Goal: Task Accomplishment & Management: Manage account settings

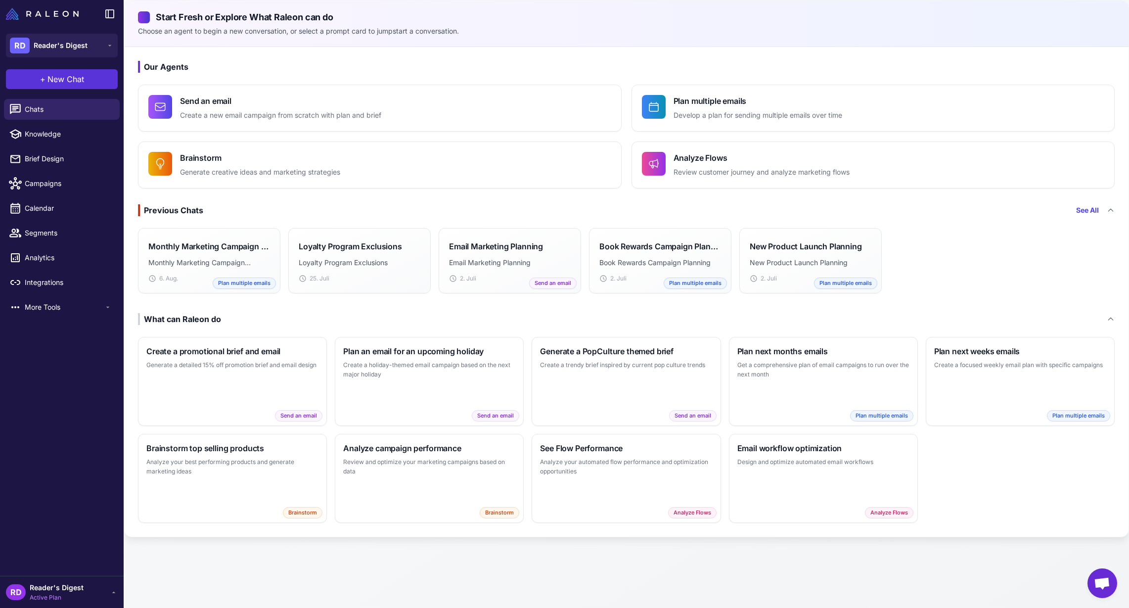
click at [50, 75] on span "New Chat" at bounding box center [65, 79] width 37 height 12
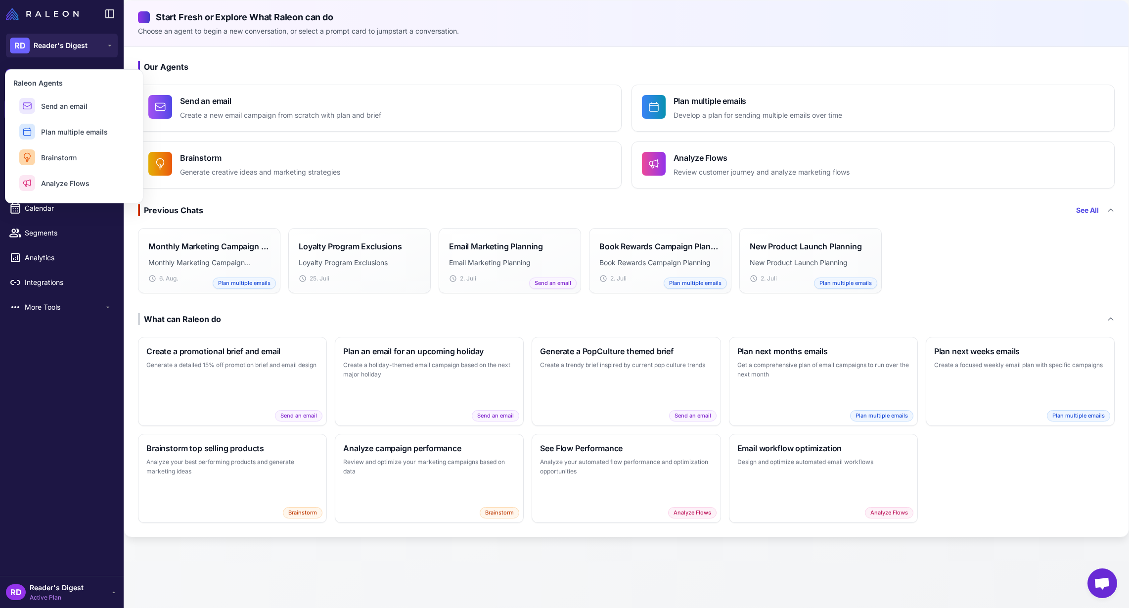
click at [51, 353] on div "Chats Knowledge Brief Design Campaigns Calendar Segments Analytics Integrations…" at bounding box center [62, 335] width 124 height 481
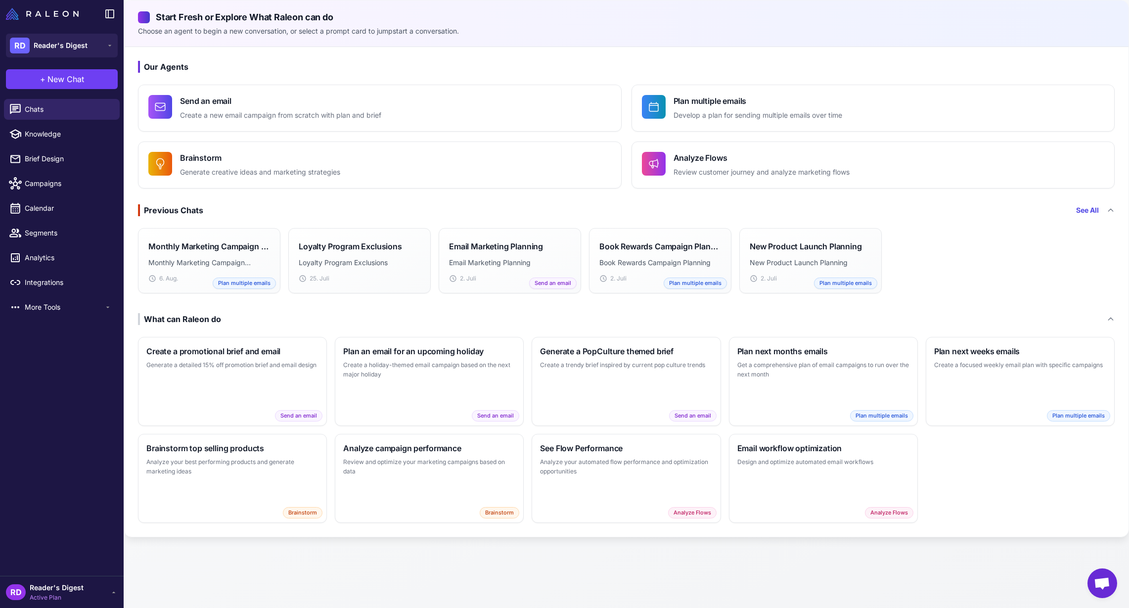
click at [1106, 588] on span "Chat öffnen" at bounding box center [1102, 584] width 16 height 14
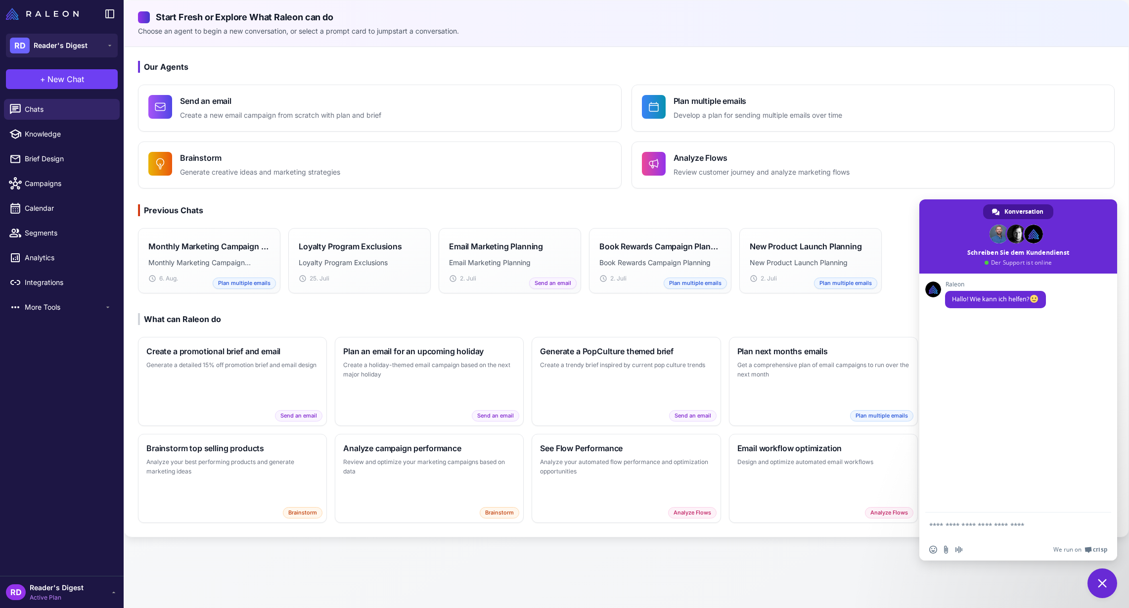
click at [1032, 211] on span "Konversation" at bounding box center [1023, 211] width 39 height 15
click at [36, 133] on span "Knowledge" at bounding box center [68, 134] width 87 height 11
select select
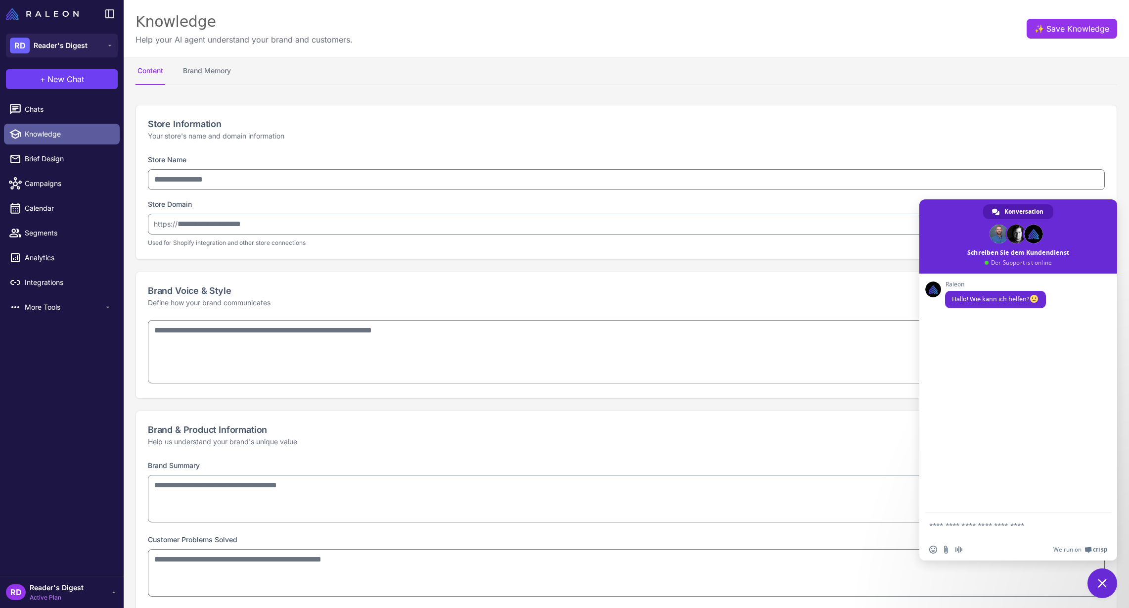
type input "**********"
type textarea "**********"
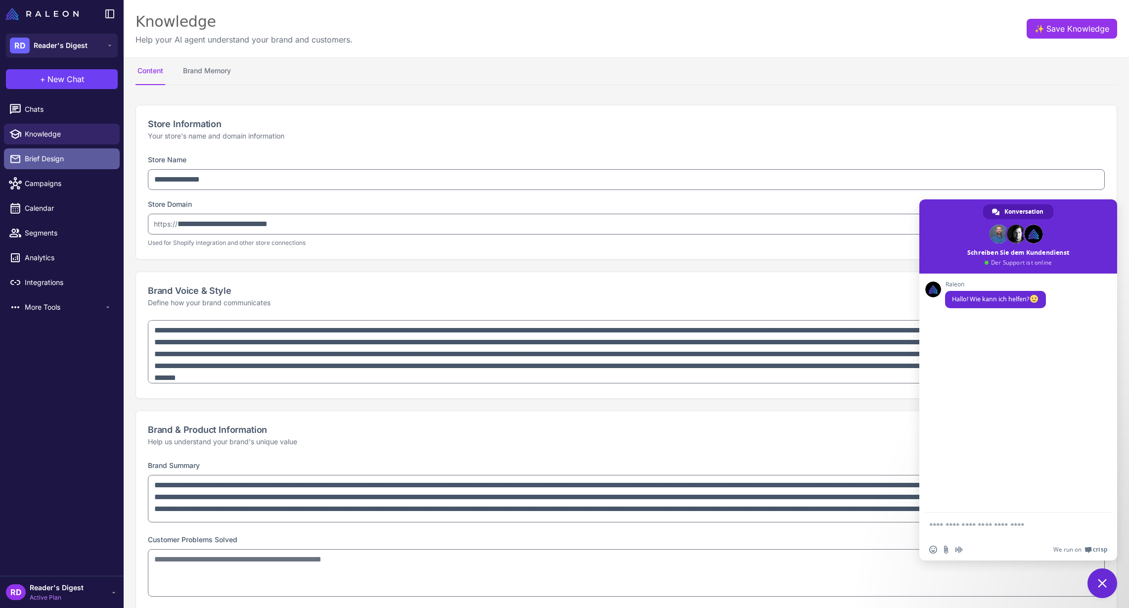
type textarea "**********"
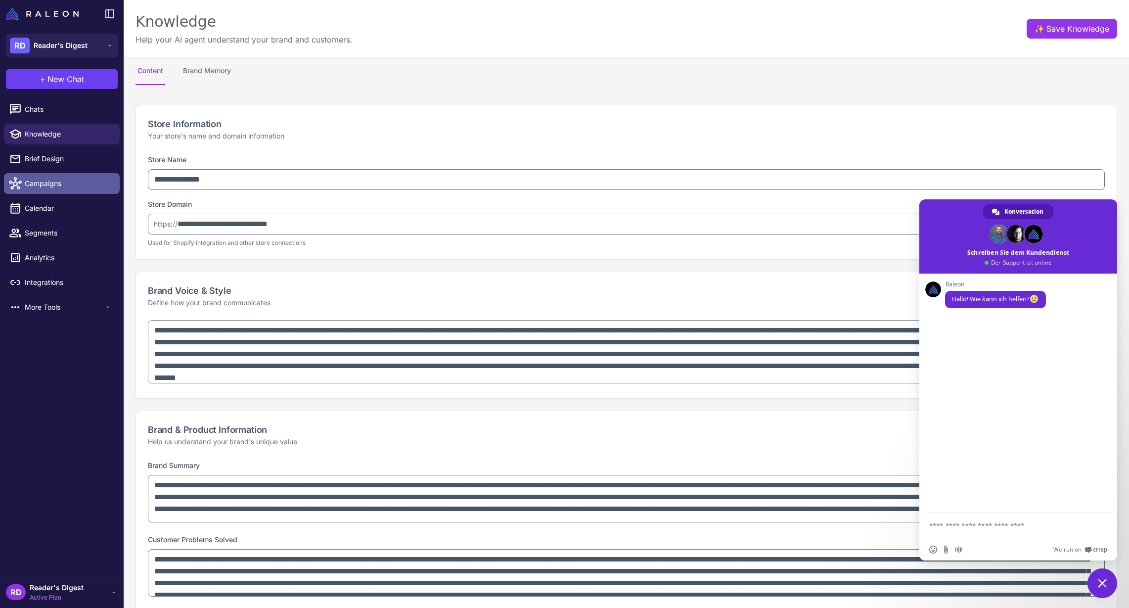
type textarea "**********"
click at [39, 173] on link "Campaigns" at bounding box center [62, 183] width 116 height 21
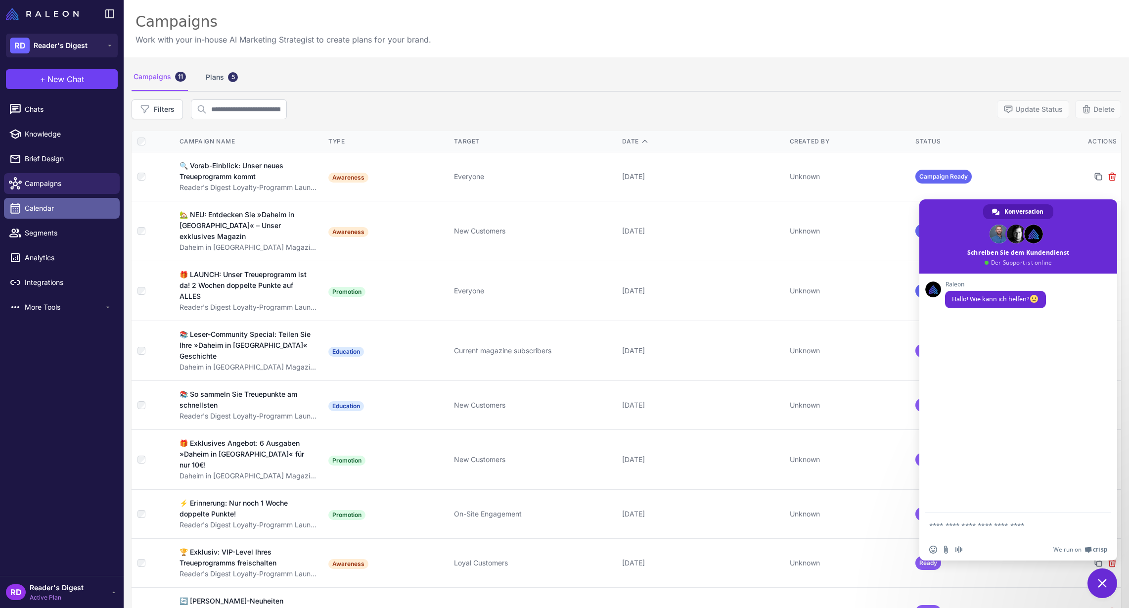
click at [35, 205] on span "Calendar" at bounding box center [68, 208] width 87 height 11
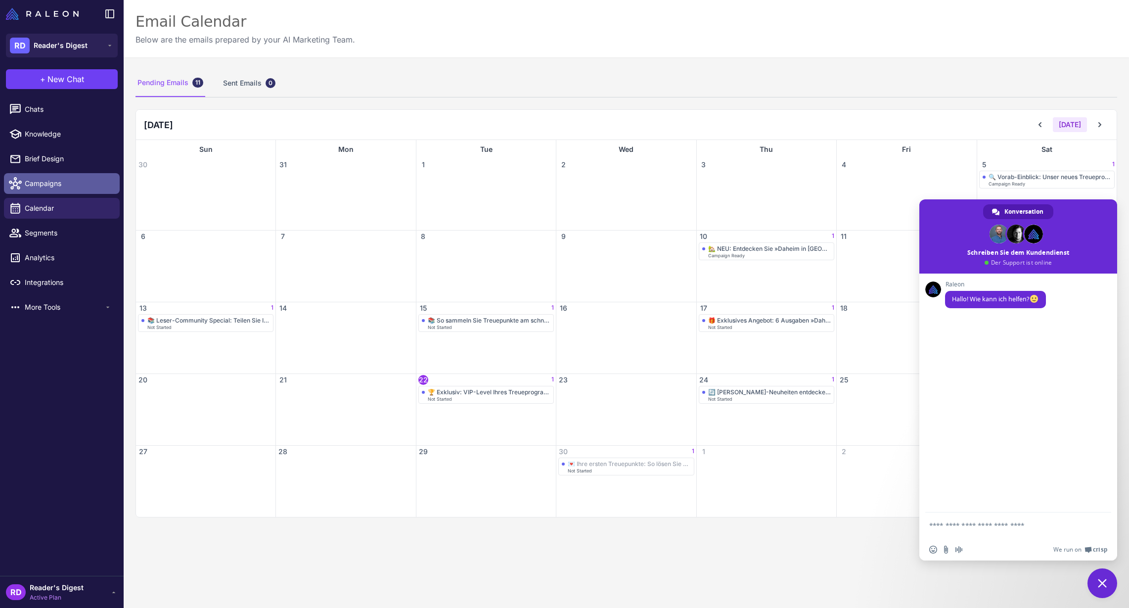
click at [34, 181] on span "Campaigns" at bounding box center [68, 183] width 87 height 11
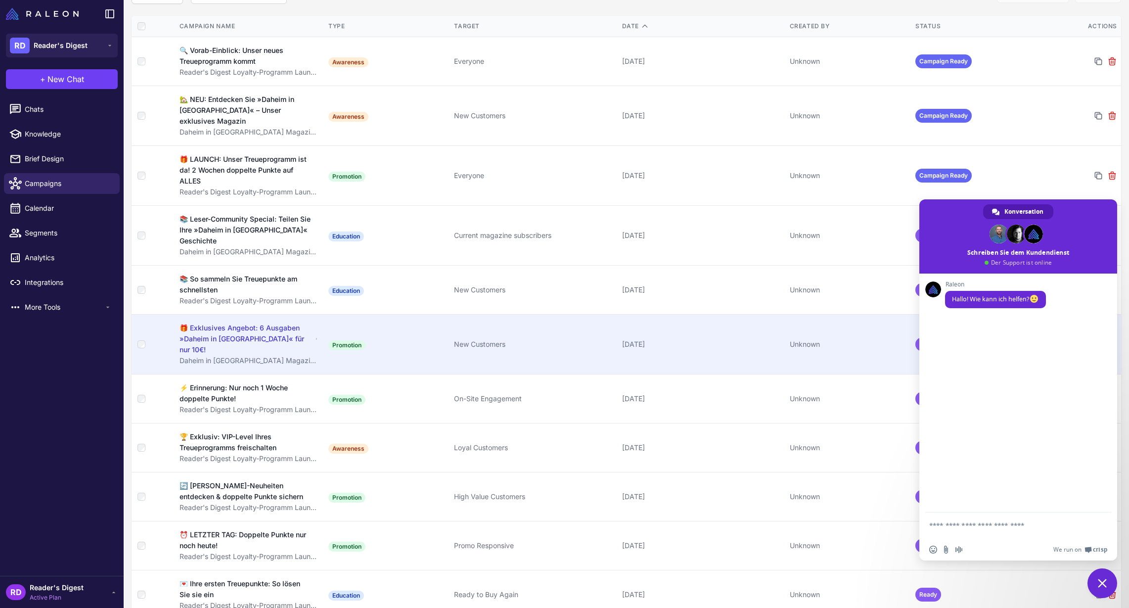
scroll to position [123, 0]
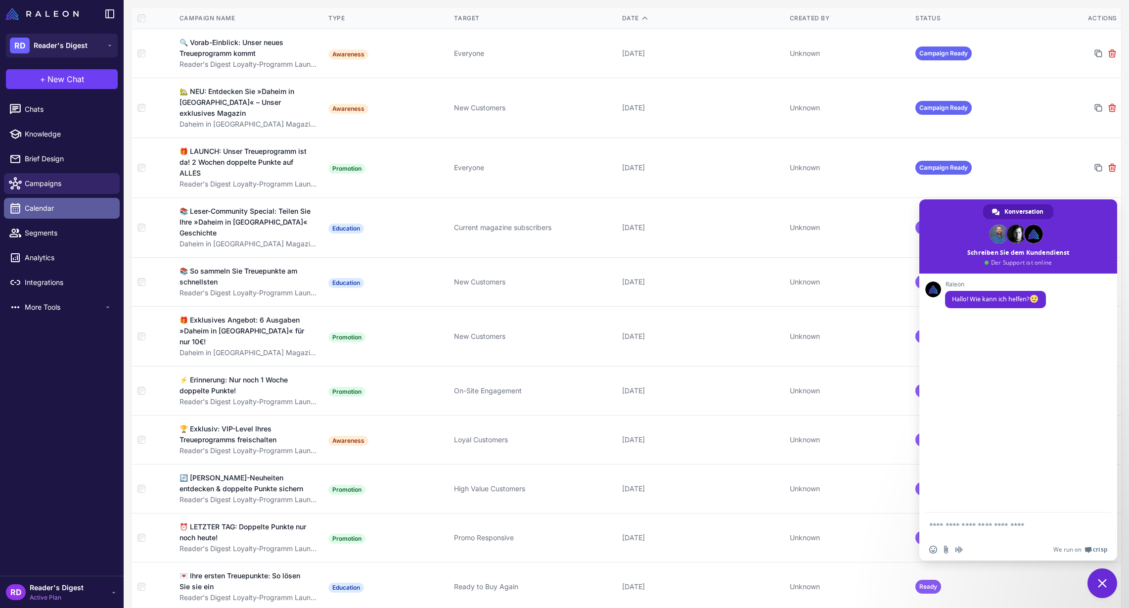
click at [36, 209] on span "Calendar" at bounding box center [68, 208] width 87 height 11
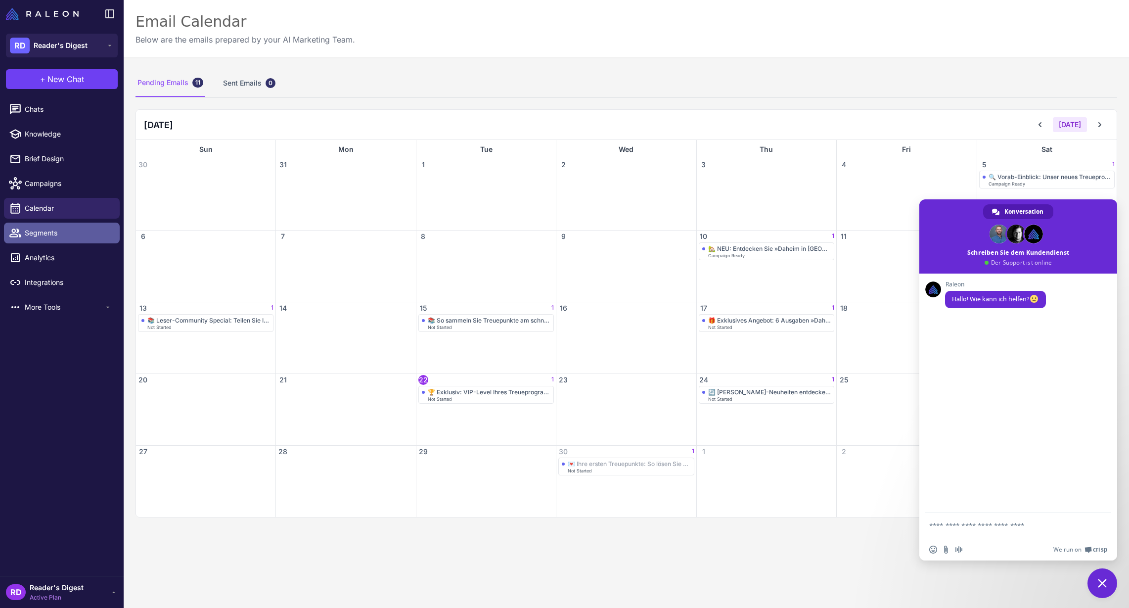
click at [39, 235] on span "Segments" at bounding box center [68, 232] width 87 height 11
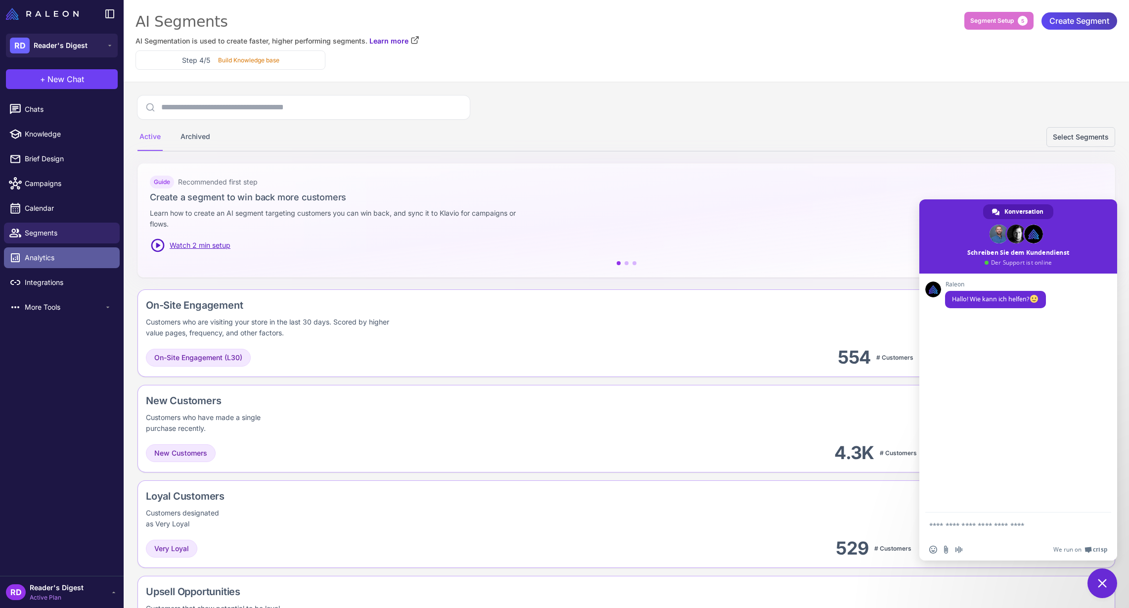
click at [46, 255] on span "Analytics" at bounding box center [68, 257] width 87 height 11
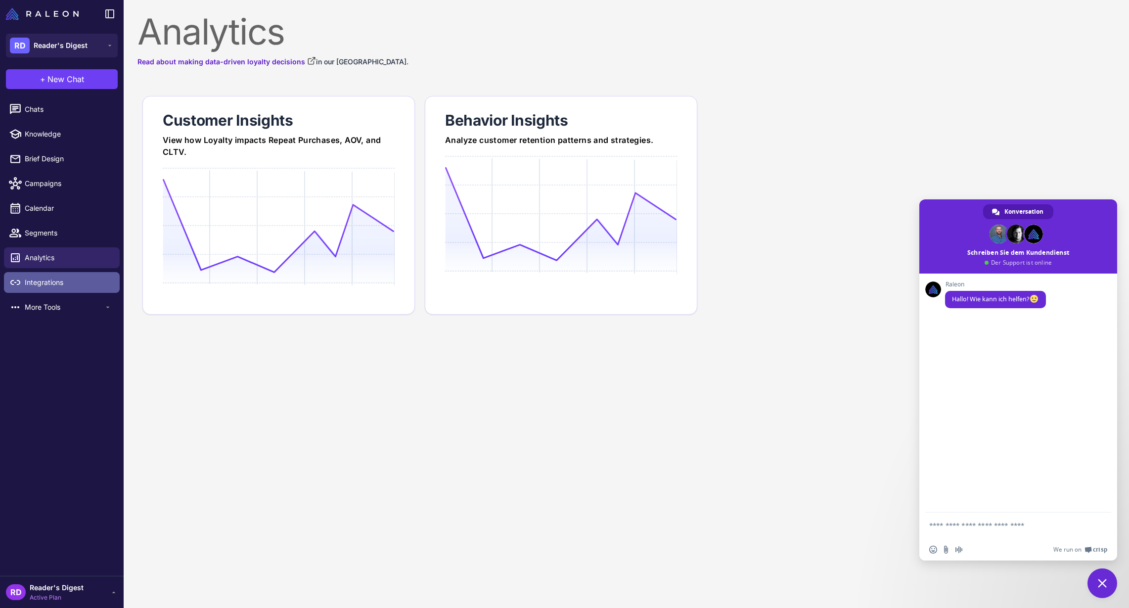
click at [51, 286] on span "Integrations" at bounding box center [68, 282] width 87 height 11
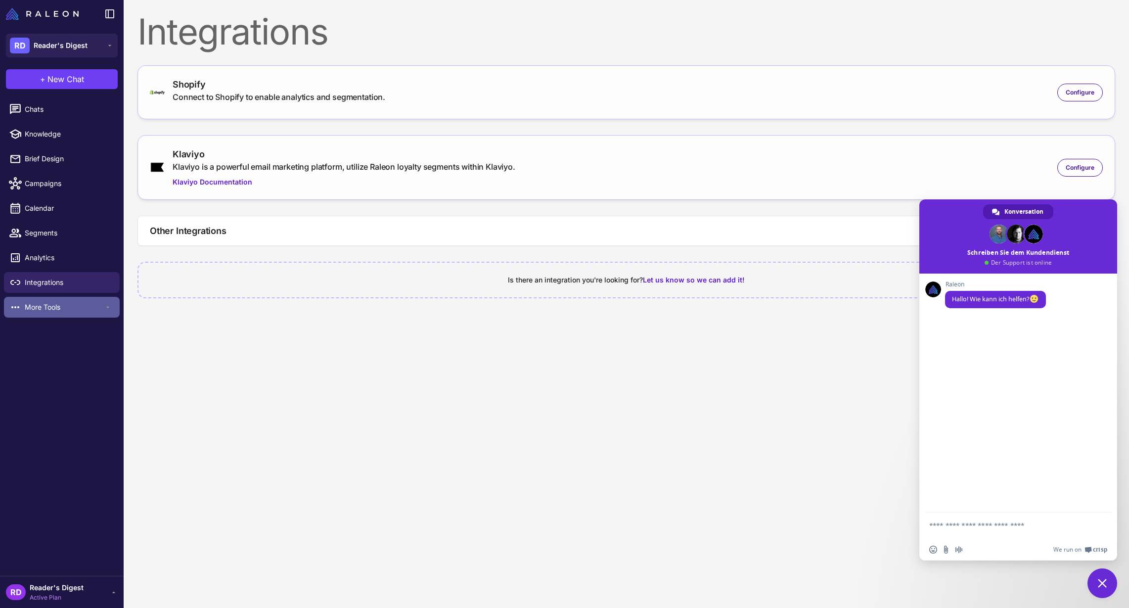
click at [46, 309] on span "More Tools" at bounding box center [64, 307] width 79 height 11
click at [40, 338] on div "Loyalty" at bounding box center [62, 329] width 116 height 21
click at [51, 589] on span "Reader's Digest" at bounding box center [57, 587] width 54 height 11
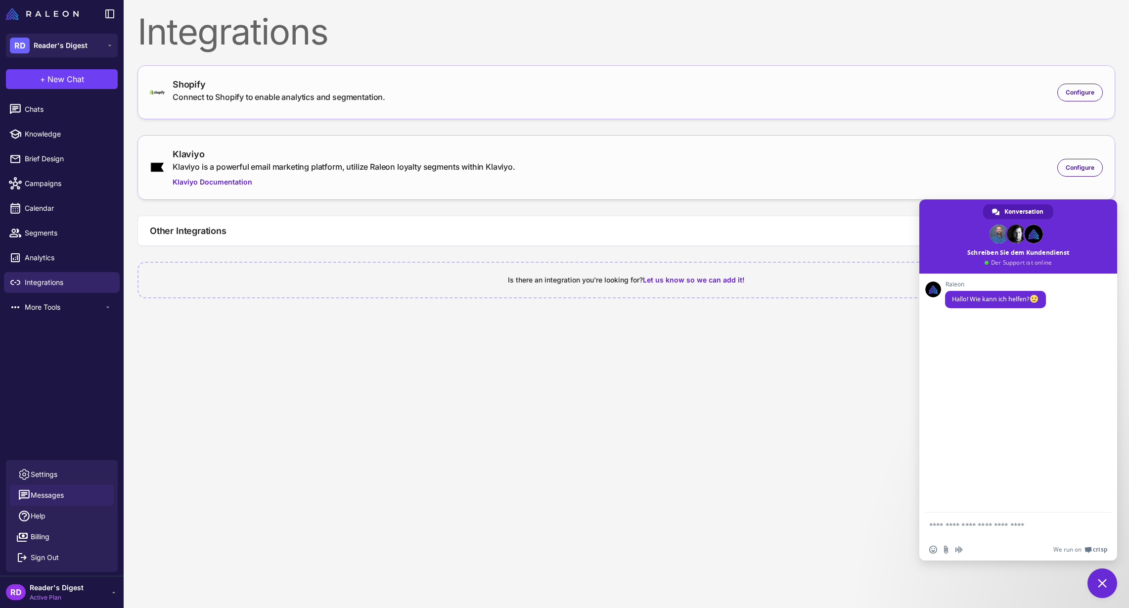
click at [37, 493] on span "Messages" at bounding box center [47, 495] width 33 height 11
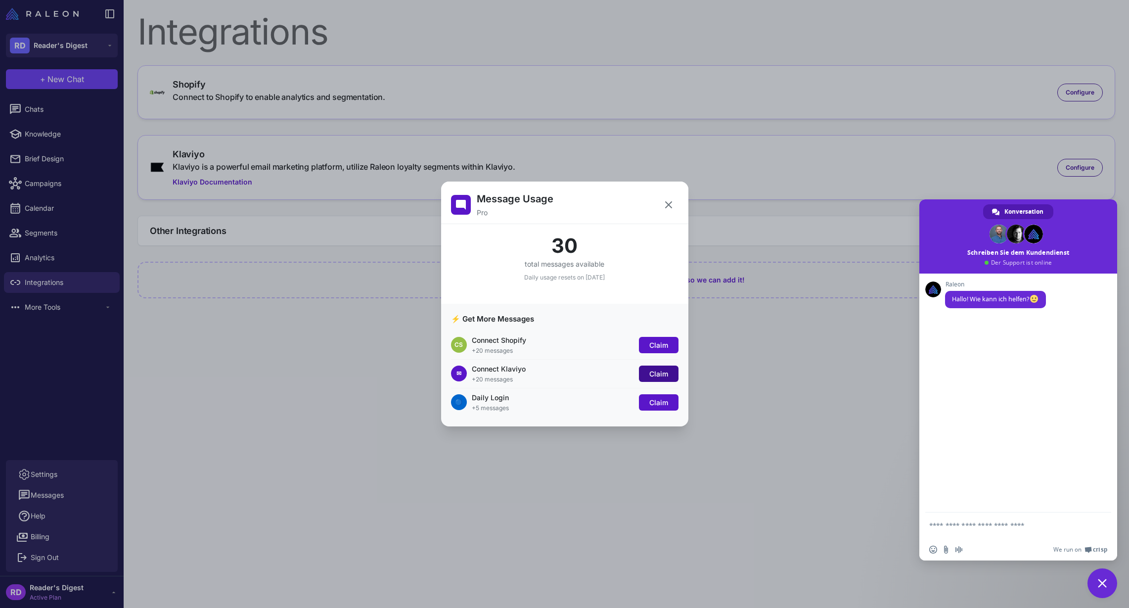
click at [655, 374] on span "Claim" at bounding box center [658, 373] width 19 height 8
click at [669, 202] on icon at bounding box center [669, 205] width 12 height 12
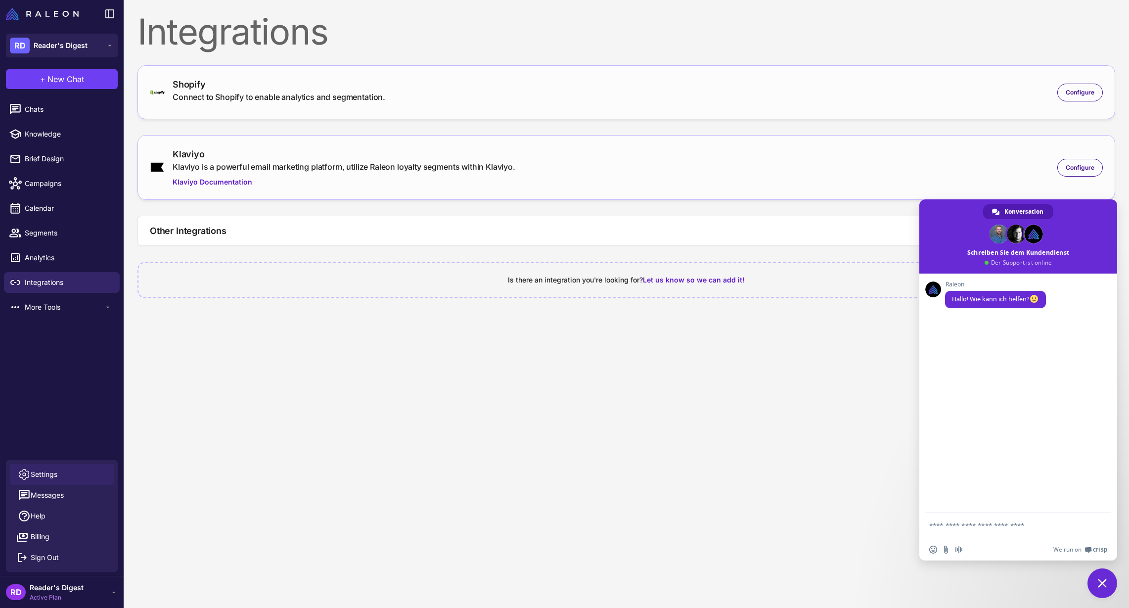
click at [40, 472] on span "Settings" at bounding box center [44, 474] width 27 height 11
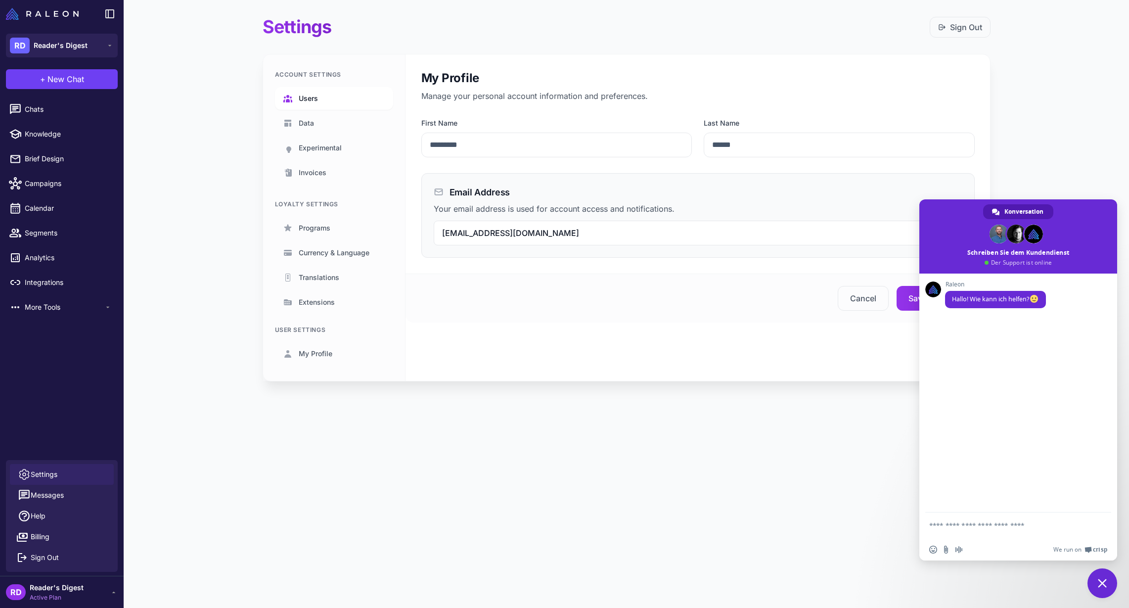
click at [308, 98] on span "Users" at bounding box center [308, 98] width 19 height 11
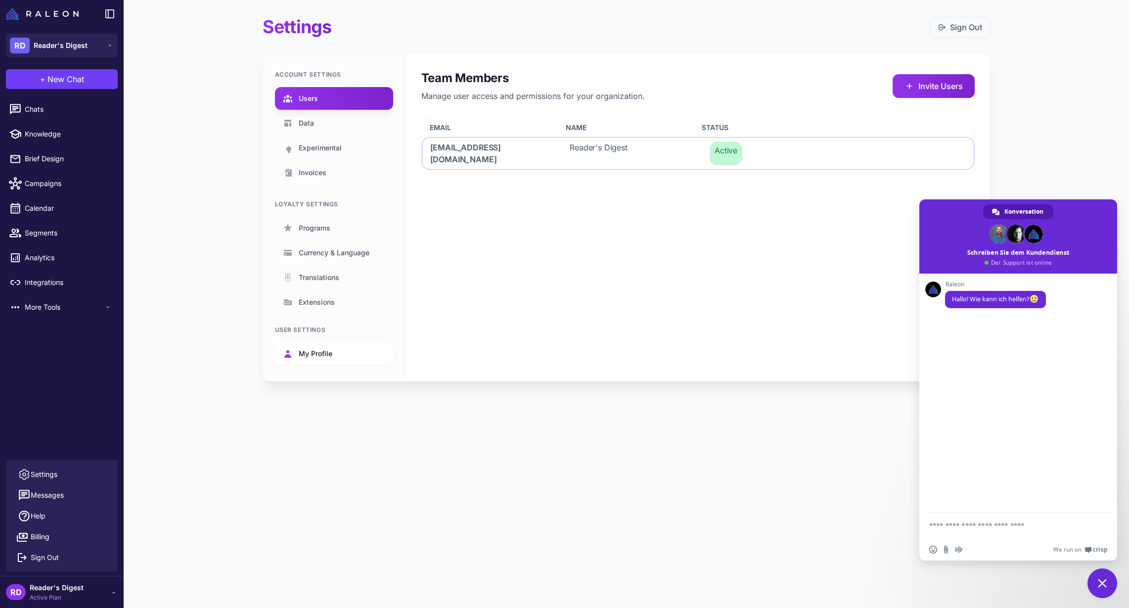
click at [309, 349] on span "My Profile" at bounding box center [316, 353] width 34 height 11
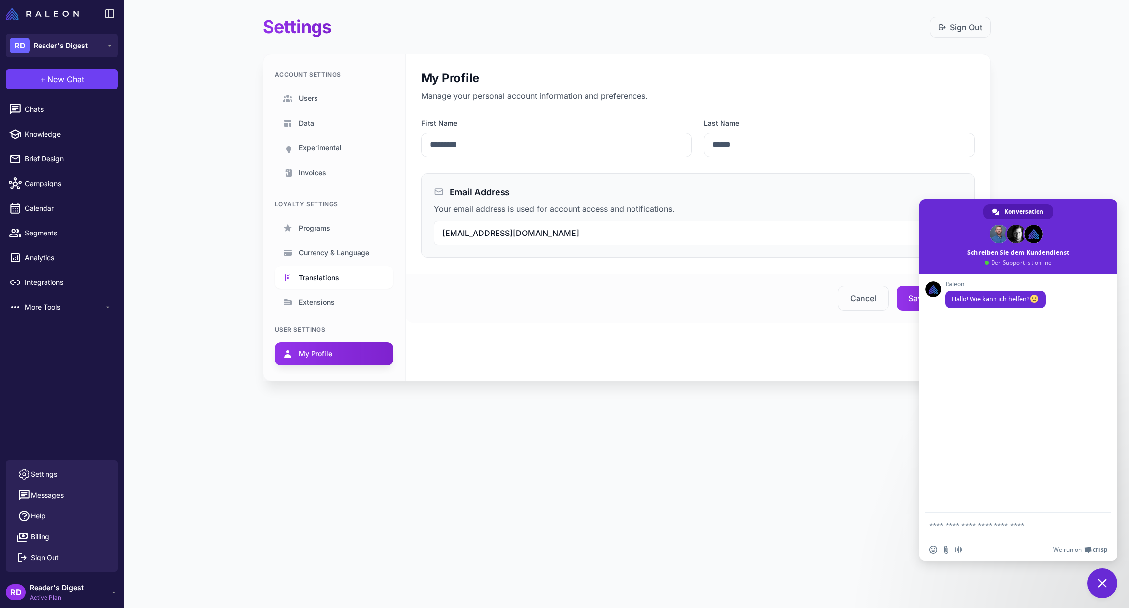
click at [312, 278] on span "Translations" at bounding box center [319, 277] width 41 height 11
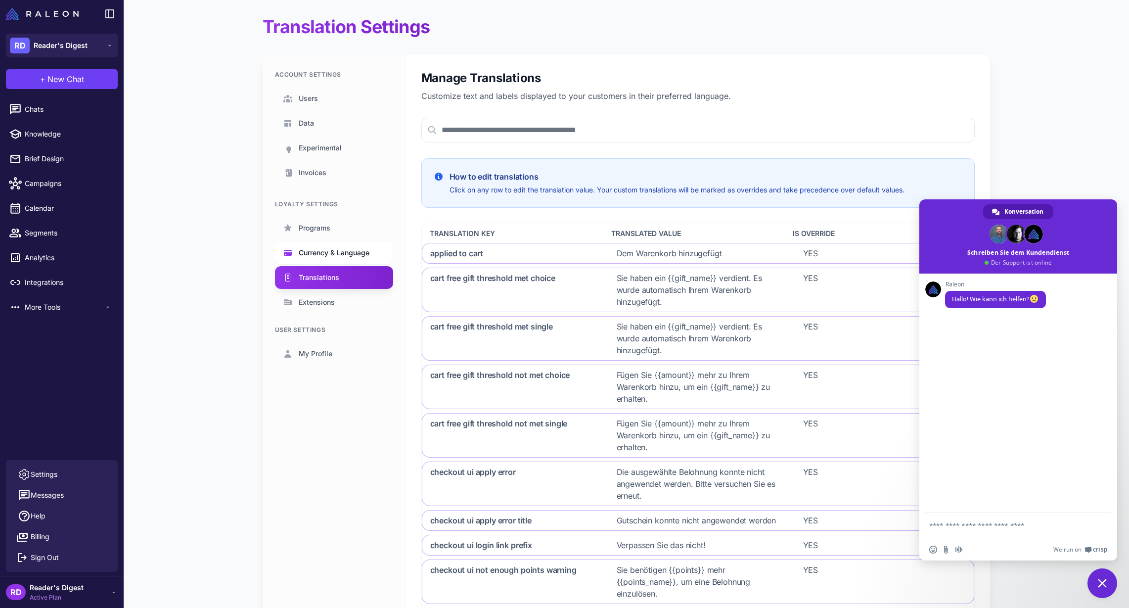
click at [315, 257] on span "Currency & Language" at bounding box center [334, 252] width 71 height 11
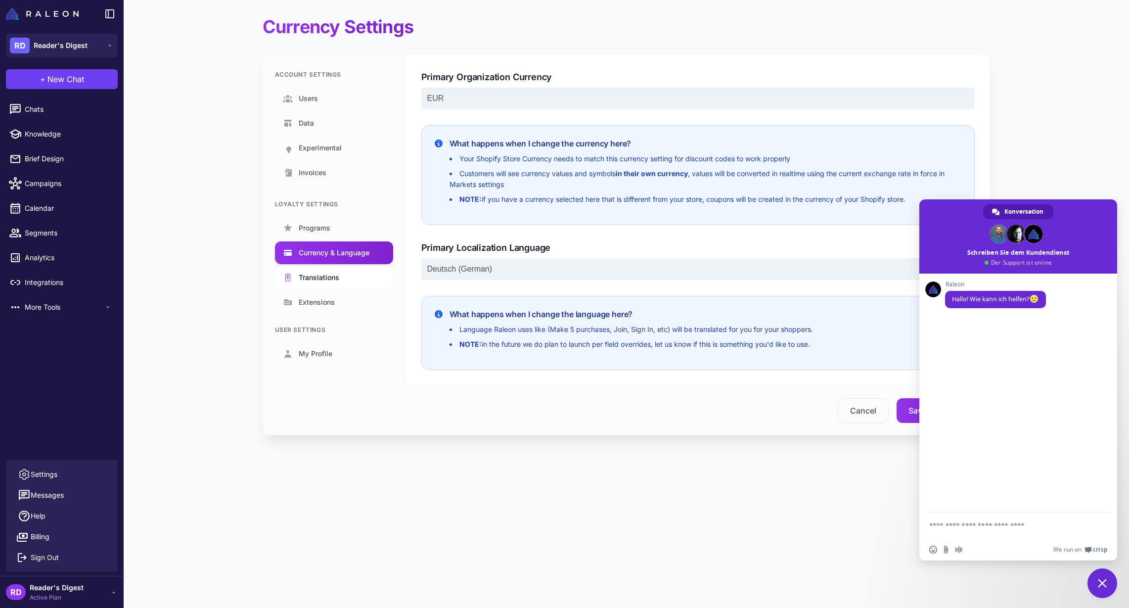
click at [313, 283] on link "Translations" at bounding box center [334, 277] width 118 height 23
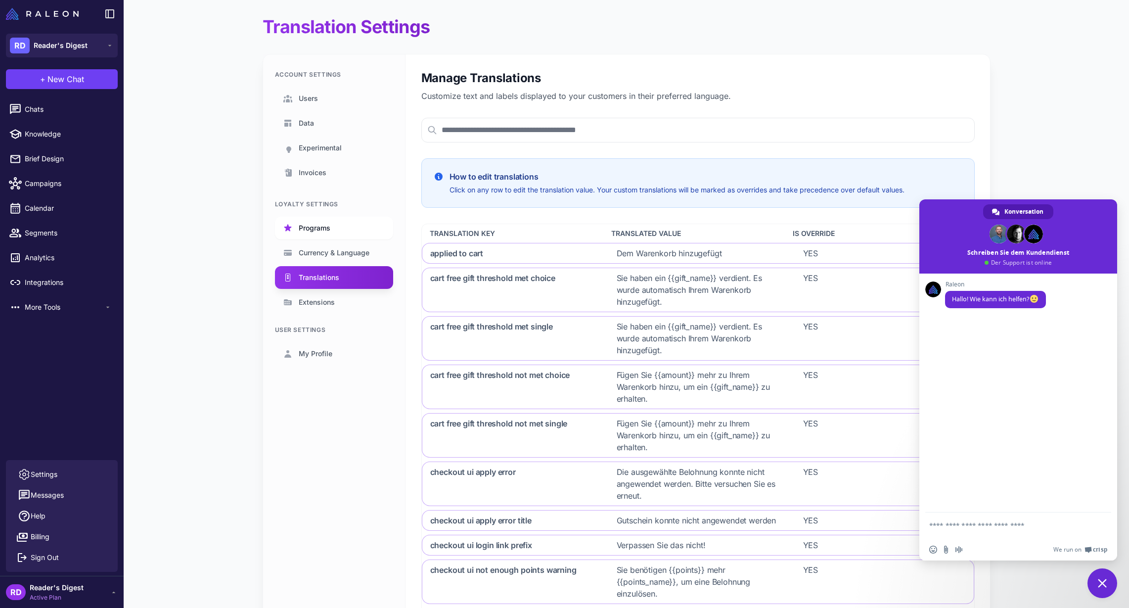
click at [300, 223] on span "Programs" at bounding box center [315, 228] width 32 height 11
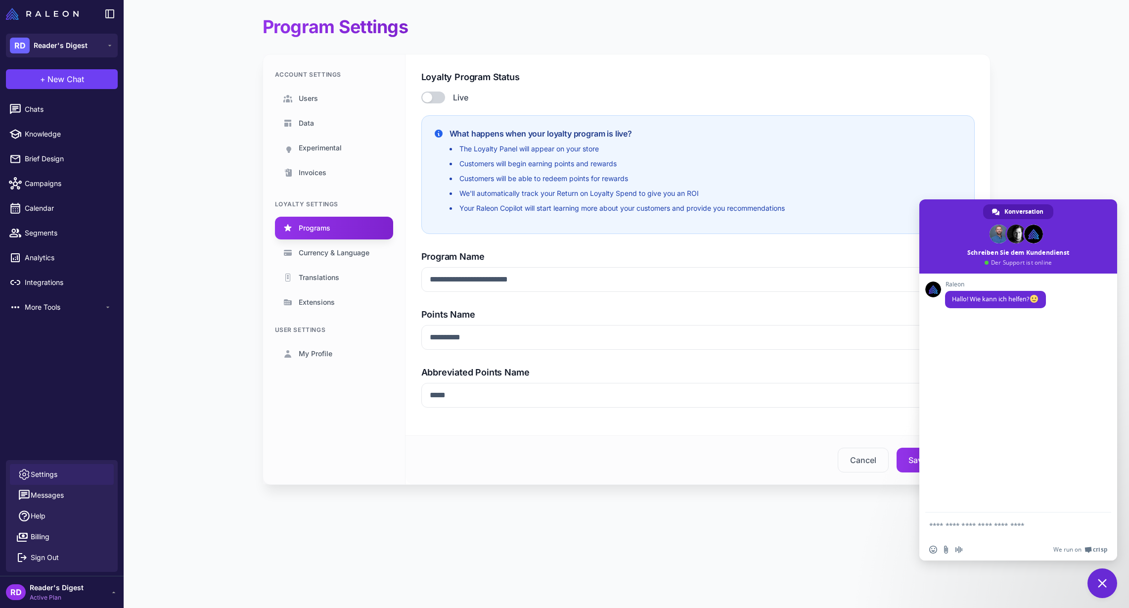
click at [312, 187] on div "Account Settings Users Data Experimental Invoices Loyalty Settings Programs Cur…" at bounding box center [334, 269] width 142 height 430
click at [310, 167] on link "Invoices" at bounding box center [334, 172] width 118 height 23
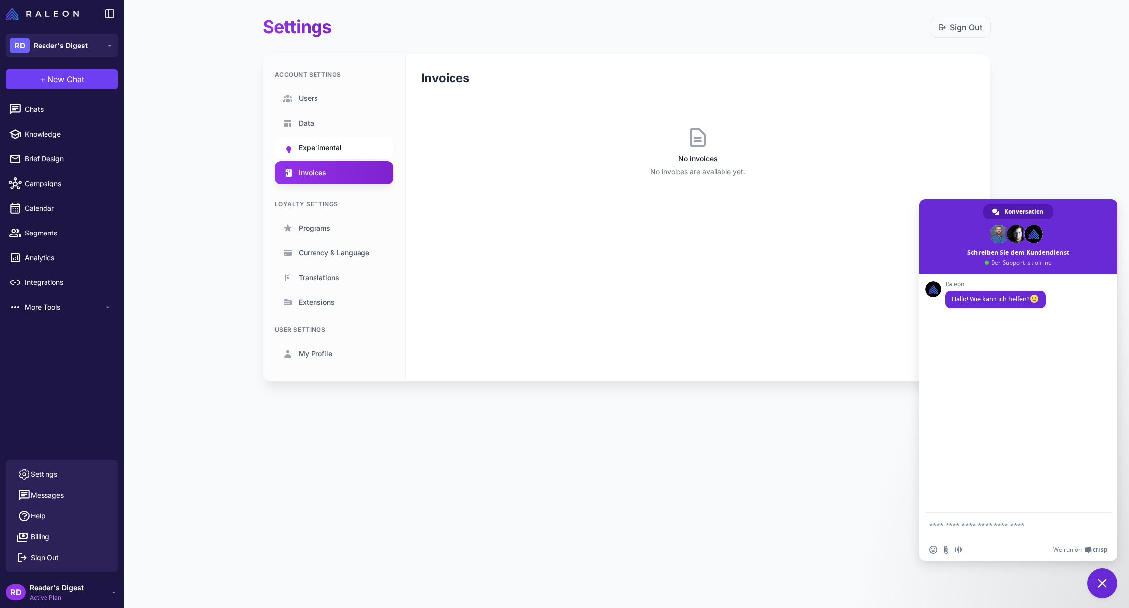
click at [310, 150] on span "Experimental" at bounding box center [320, 147] width 43 height 11
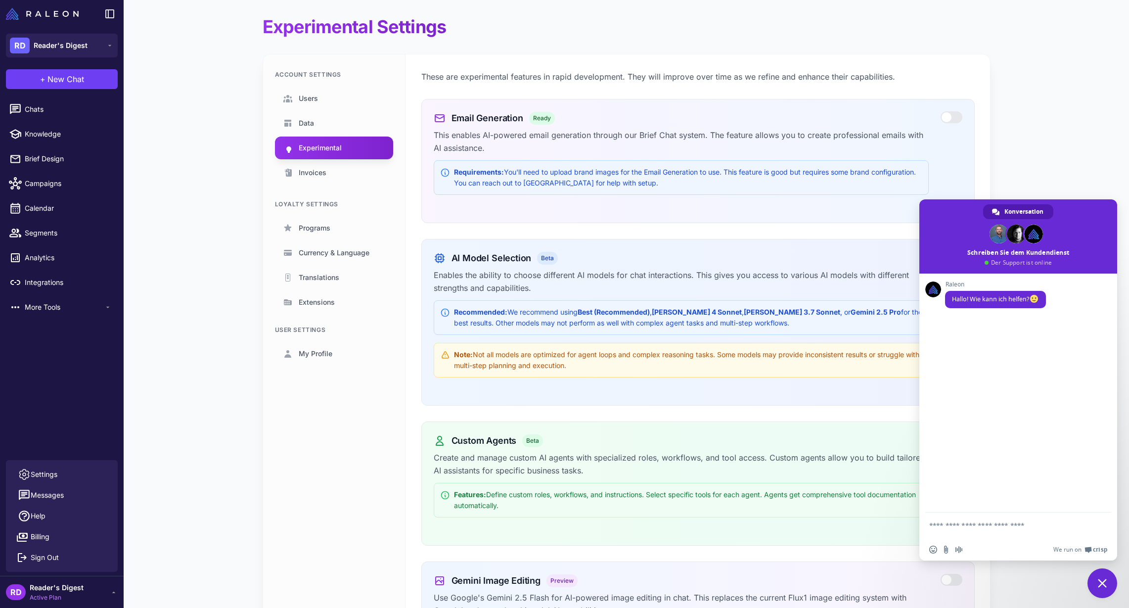
click at [300, 110] on ul "Users Data Experimental Invoices" at bounding box center [334, 135] width 118 height 97
click at [302, 127] on span "Data" at bounding box center [306, 123] width 15 height 11
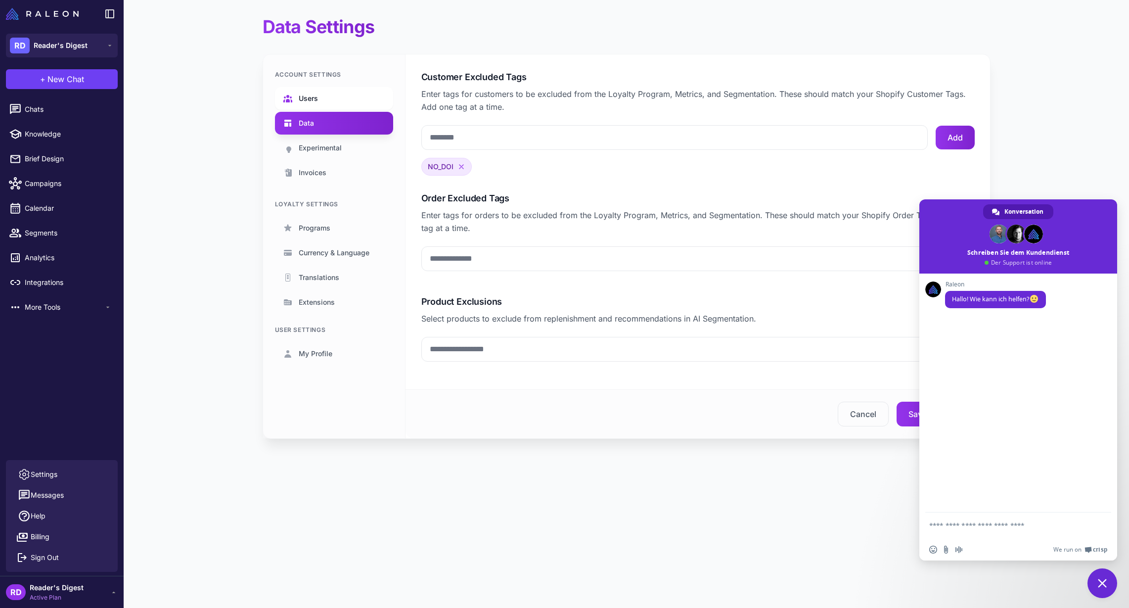
click at [305, 100] on span "Users" at bounding box center [308, 98] width 19 height 11
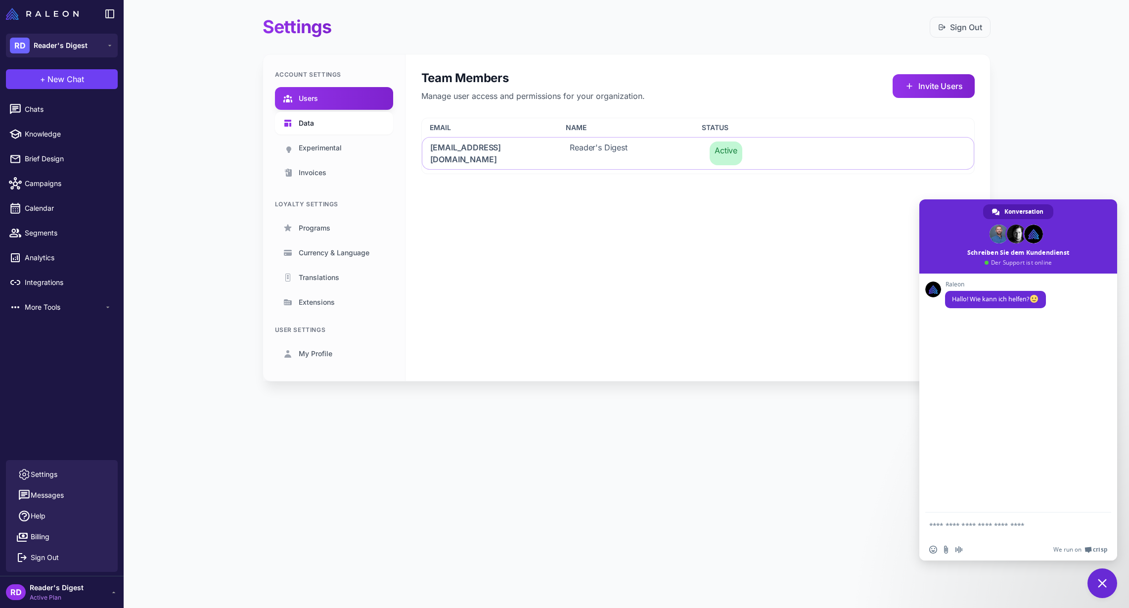
click at [302, 121] on span "Data" at bounding box center [306, 123] width 15 height 11
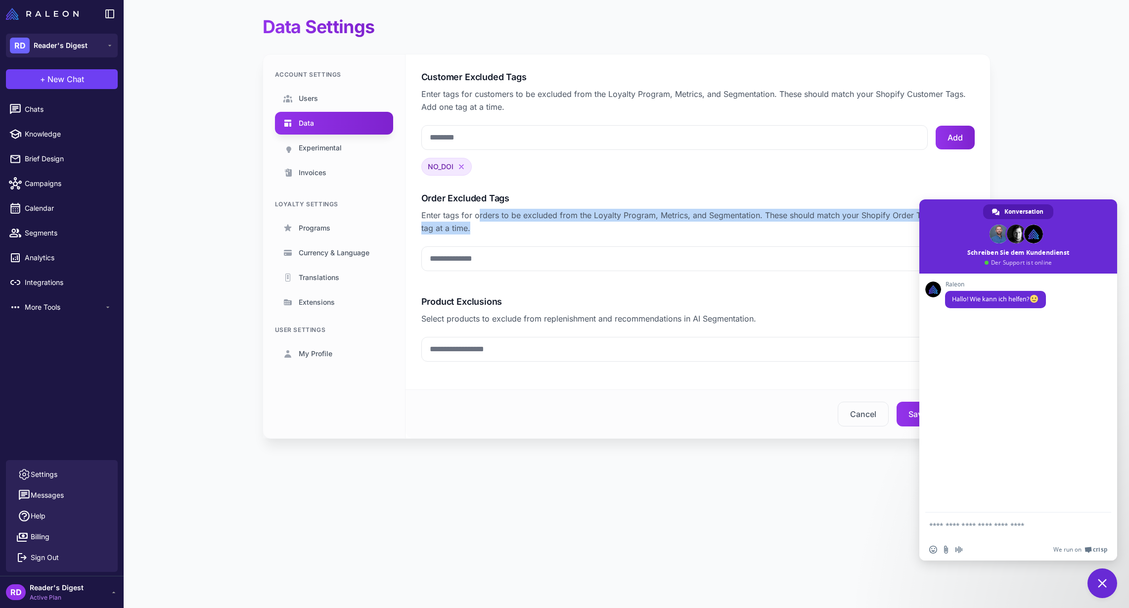
drag, startPoint x: 476, startPoint y: 214, endPoint x: 559, endPoint y: 260, distance: 94.3
click at [559, 260] on section "Order Excluded Tags Enter tags for orders to be excluded from the Loyalty Progr…" at bounding box center [697, 235] width 553 height 88
click at [1087, 223] on span at bounding box center [1018, 236] width 198 height 74
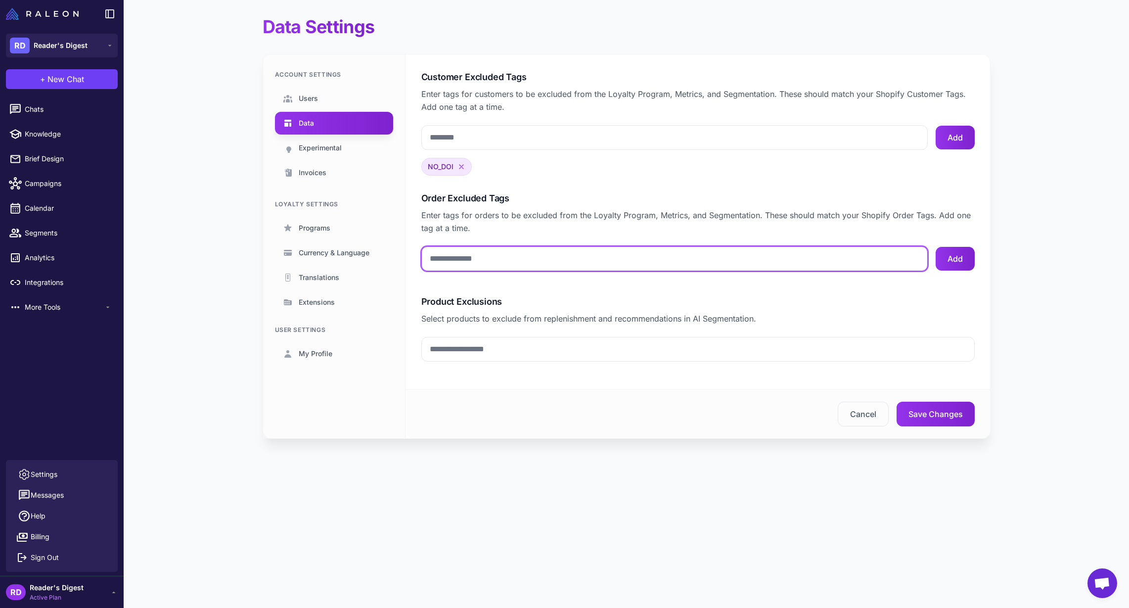
drag, startPoint x: 478, startPoint y: 259, endPoint x: 520, endPoint y: 262, distance: 42.1
click at [478, 259] on input "Order Excluded Tags" at bounding box center [674, 258] width 506 height 25
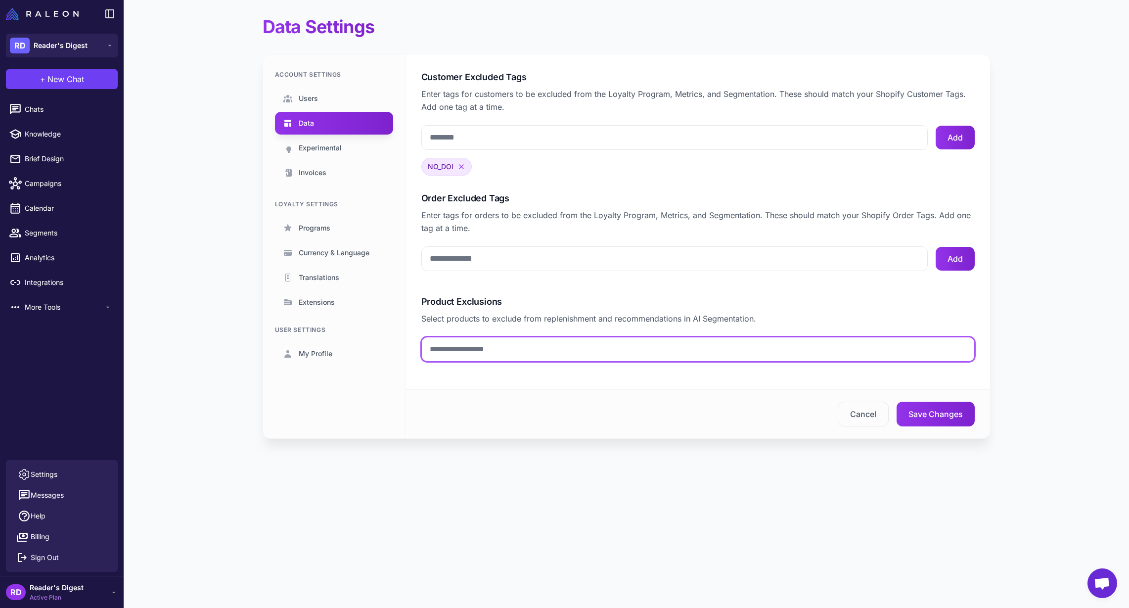
click at [468, 346] on input "text" at bounding box center [697, 349] width 553 height 25
type input "*"
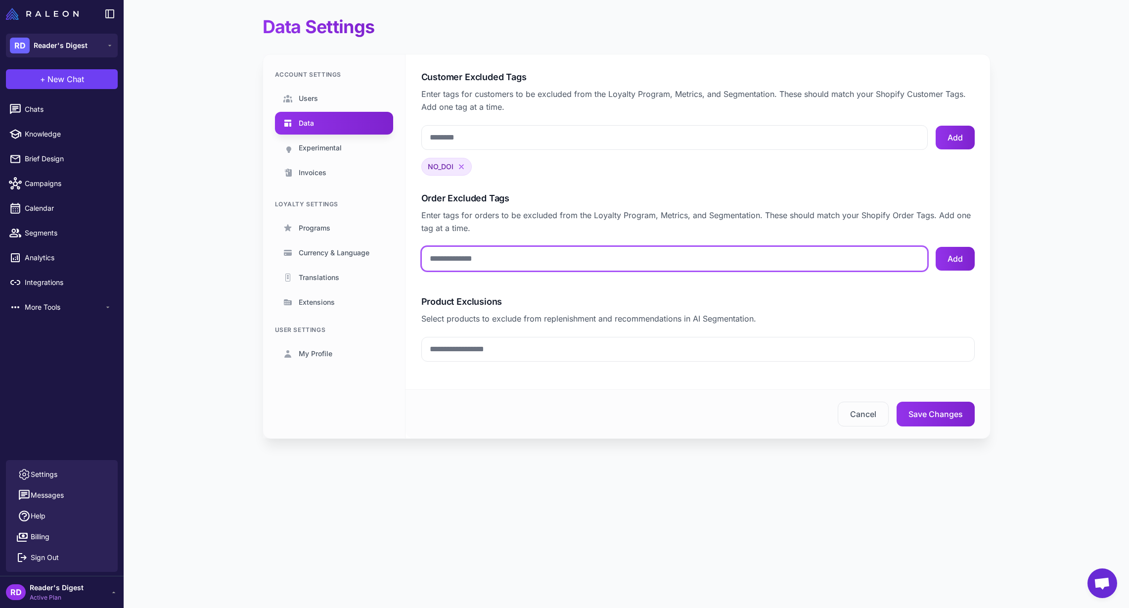
click at [465, 258] on input "Order Excluded Tags" at bounding box center [674, 258] width 506 height 25
paste input "*******"
type input "*******"
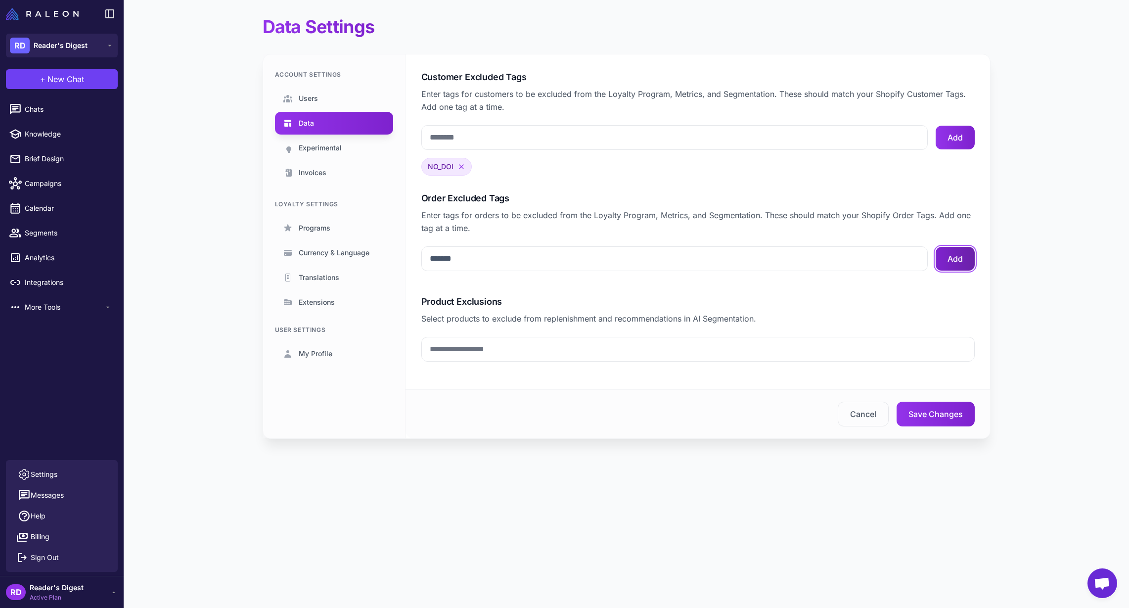
click at [951, 260] on button "Add" at bounding box center [955, 259] width 39 height 24
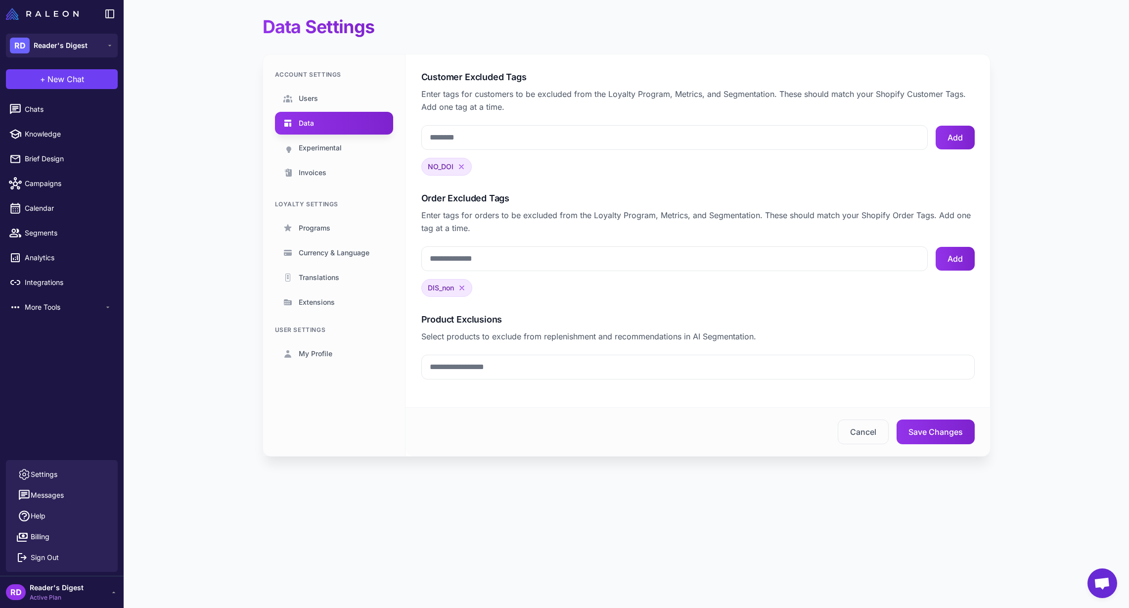
click at [1029, 231] on main "Data Settings Account Settings Users Data Experimental Invoices Loyalty Setting…" at bounding box center [626, 244] width 1005 height 488
click at [23, 236] on div at bounding box center [18, 233] width 13 height 13
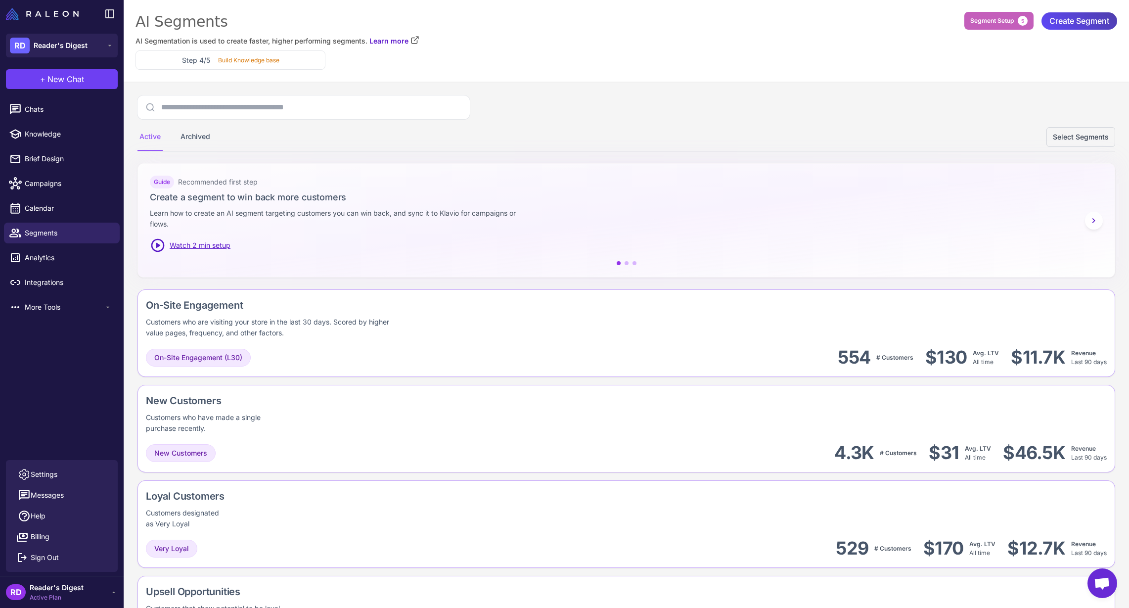
click at [987, 20] on span "Segment Setup" at bounding box center [992, 20] width 44 height 9
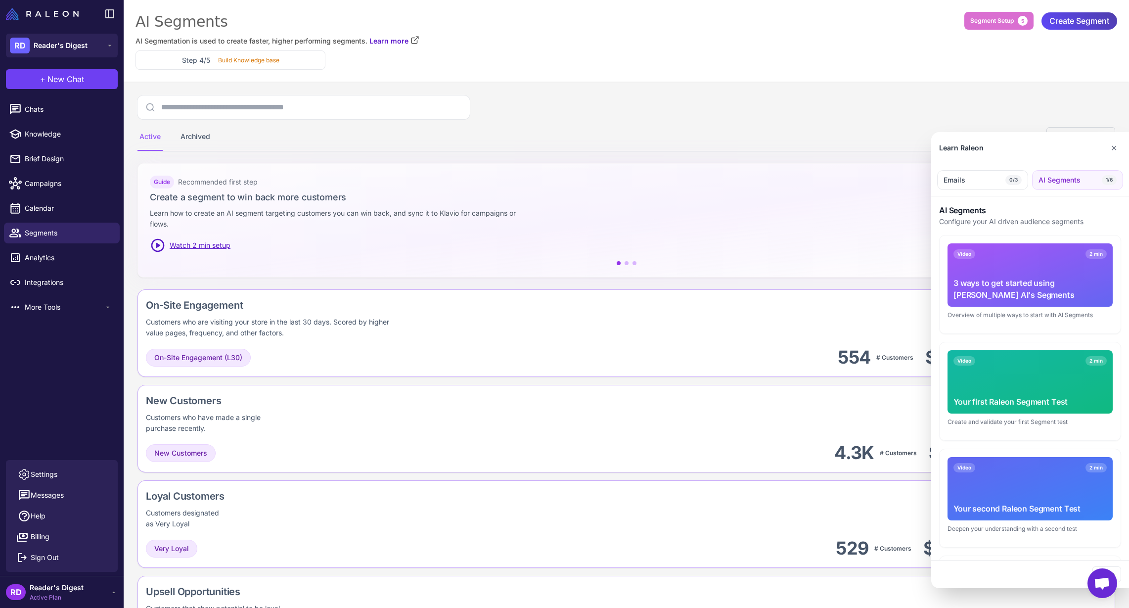
click at [1070, 19] on div at bounding box center [564, 304] width 1129 height 608
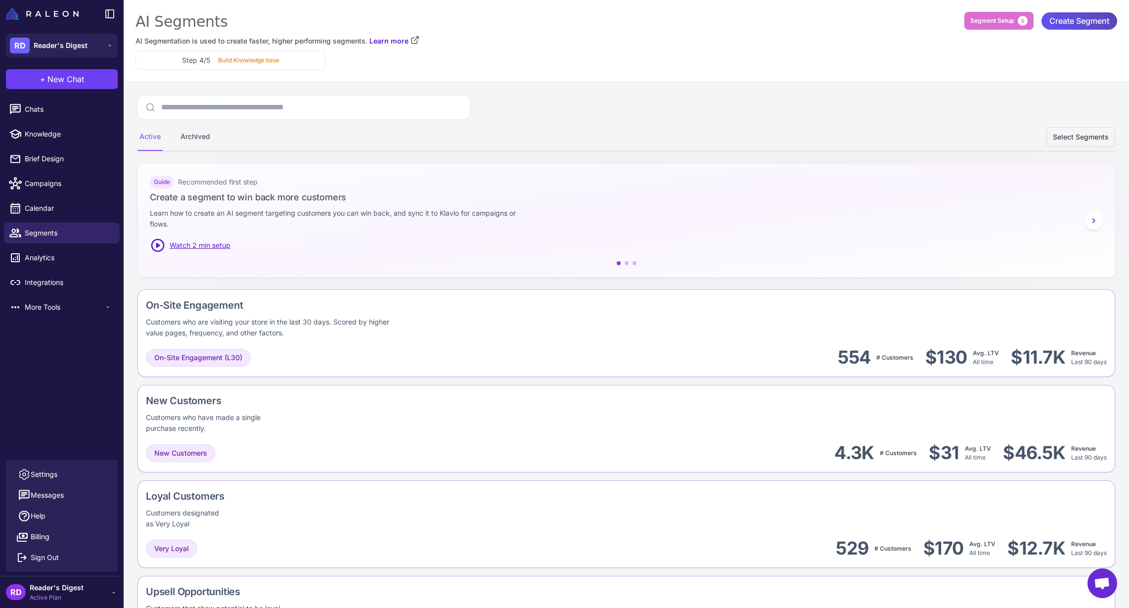
click at [1071, 20] on span "Create Segment" at bounding box center [1079, 20] width 60 height 17
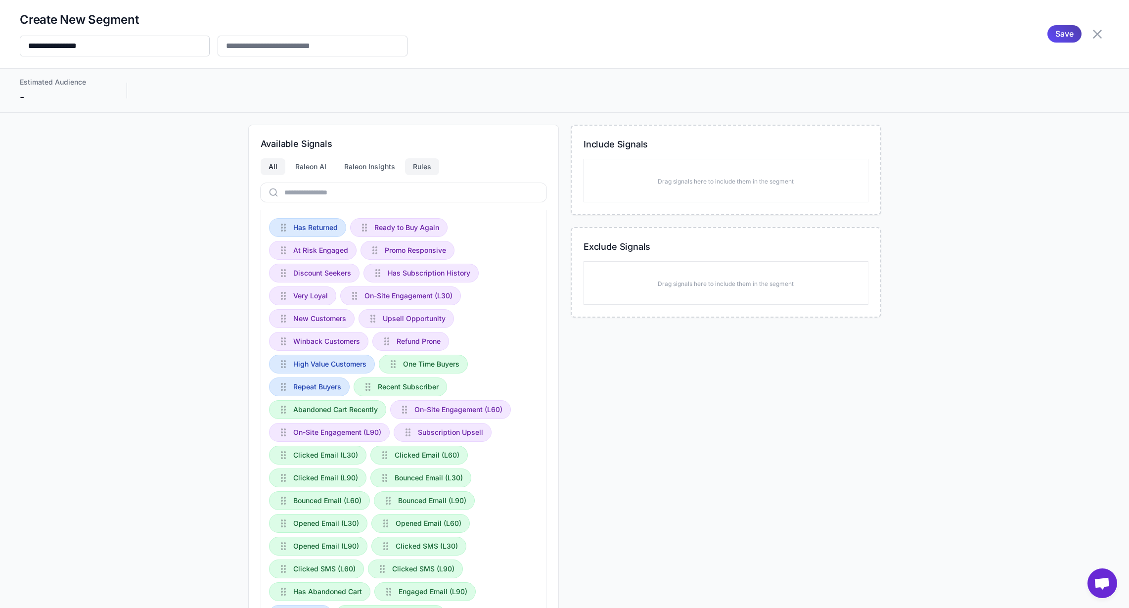
click at [427, 165] on div "Rules" at bounding box center [422, 166] width 34 height 17
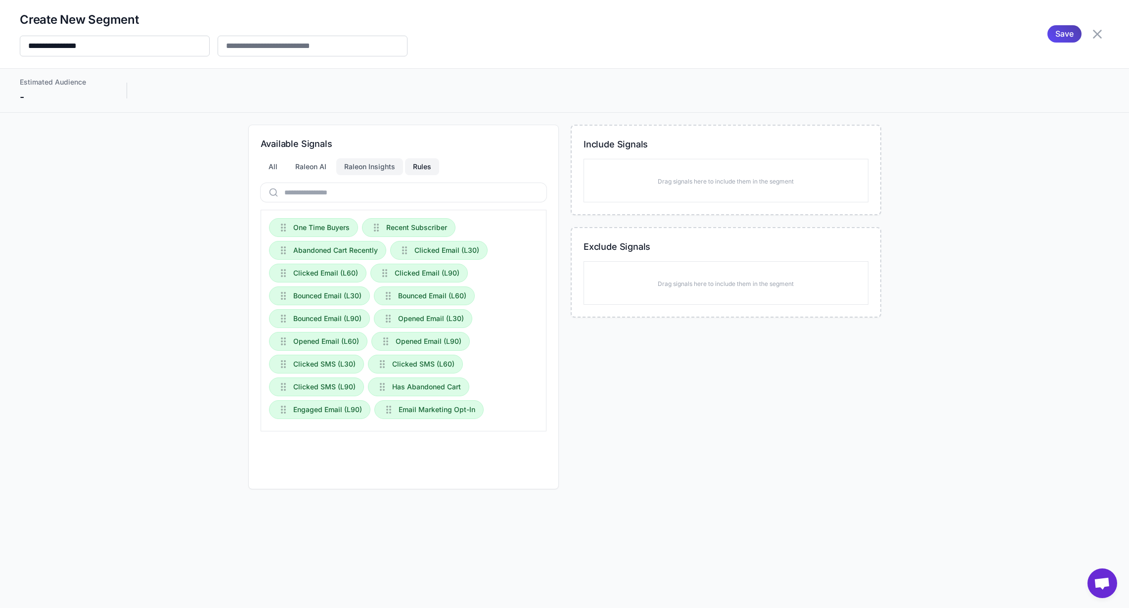
drag, startPoint x: 359, startPoint y: 166, endPoint x: 343, endPoint y: 167, distance: 16.3
click at [359, 166] on div "Raleon Insights" at bounding box center [369, 166] width 67 height 17
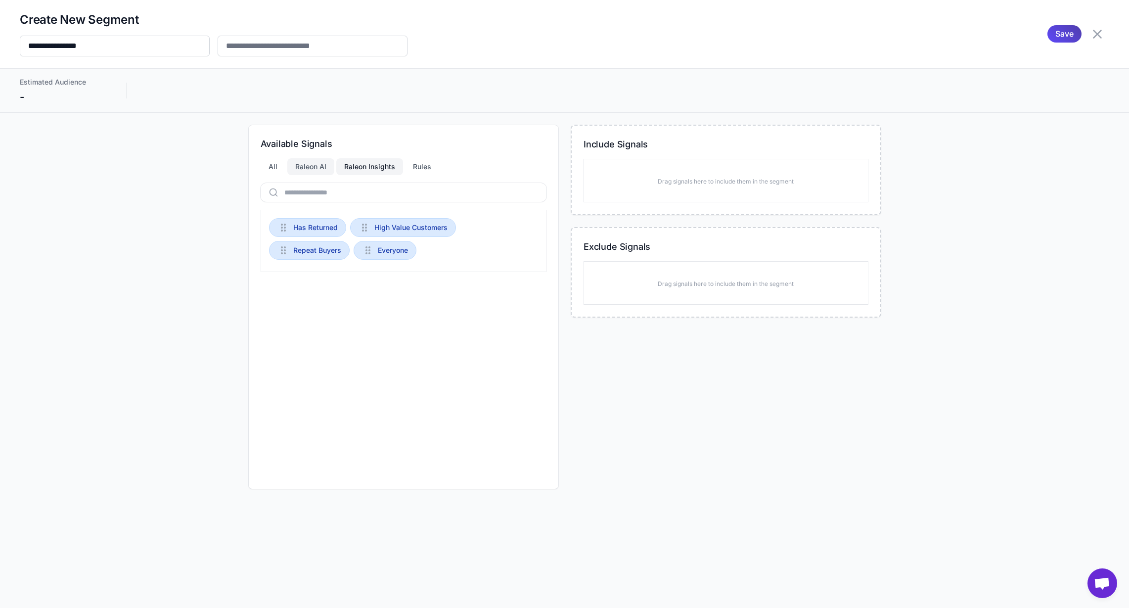
click at [322, 167] on div "Raleon AI" at bounding box center [310, 166] width 47 height 17
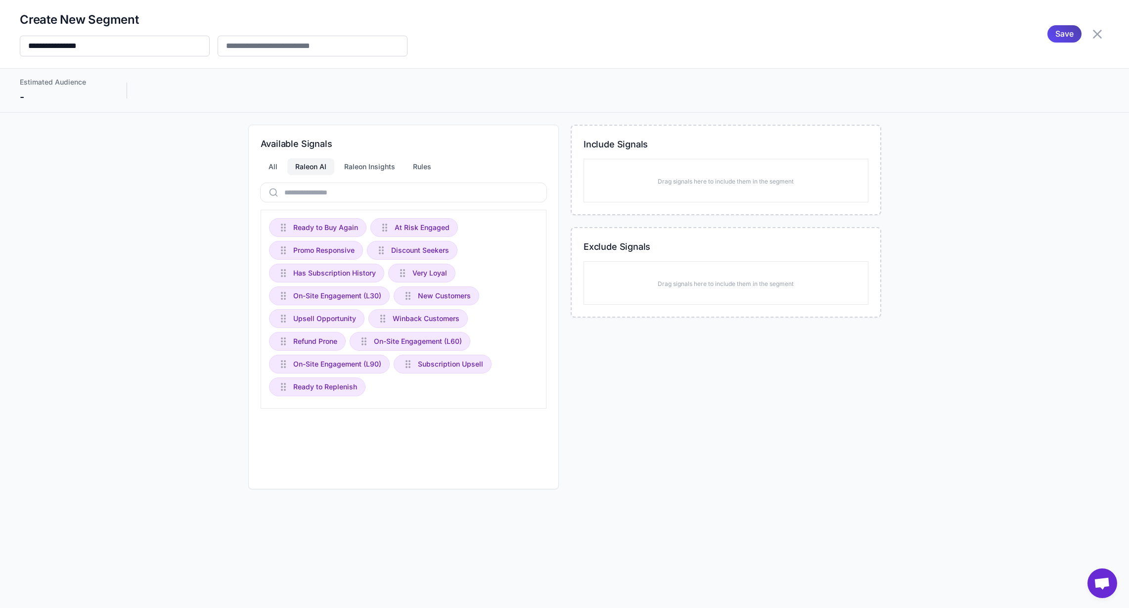
click at [1096, 36] on icon at bounding box center [1097, 34] width 9 height 9
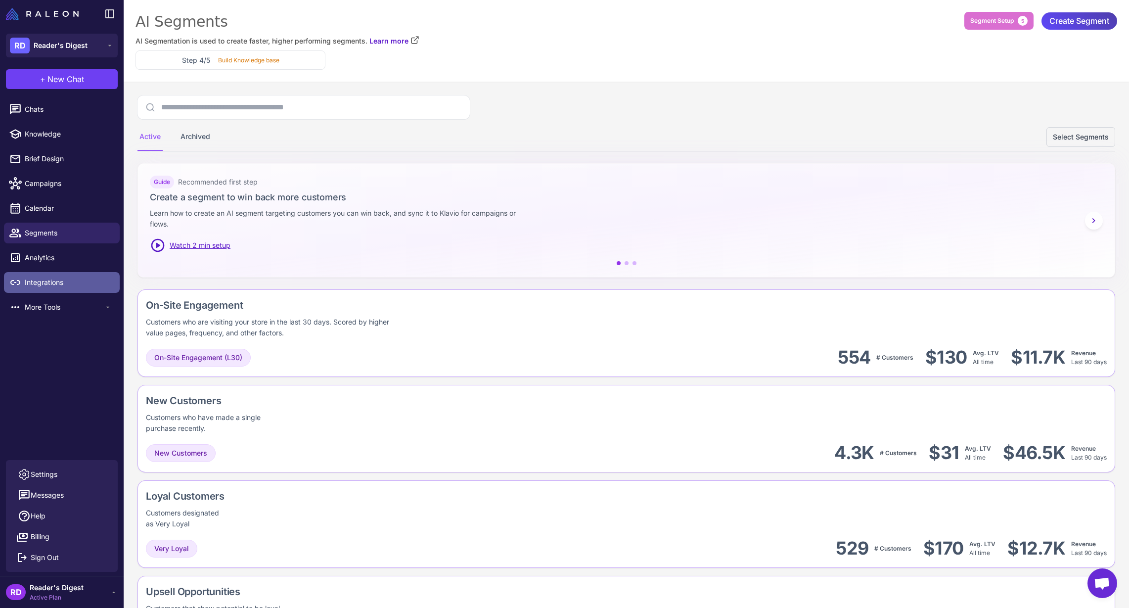
click at [38, 277] on span "Integrations" at bounding box center [68, 282] width 87 height 11
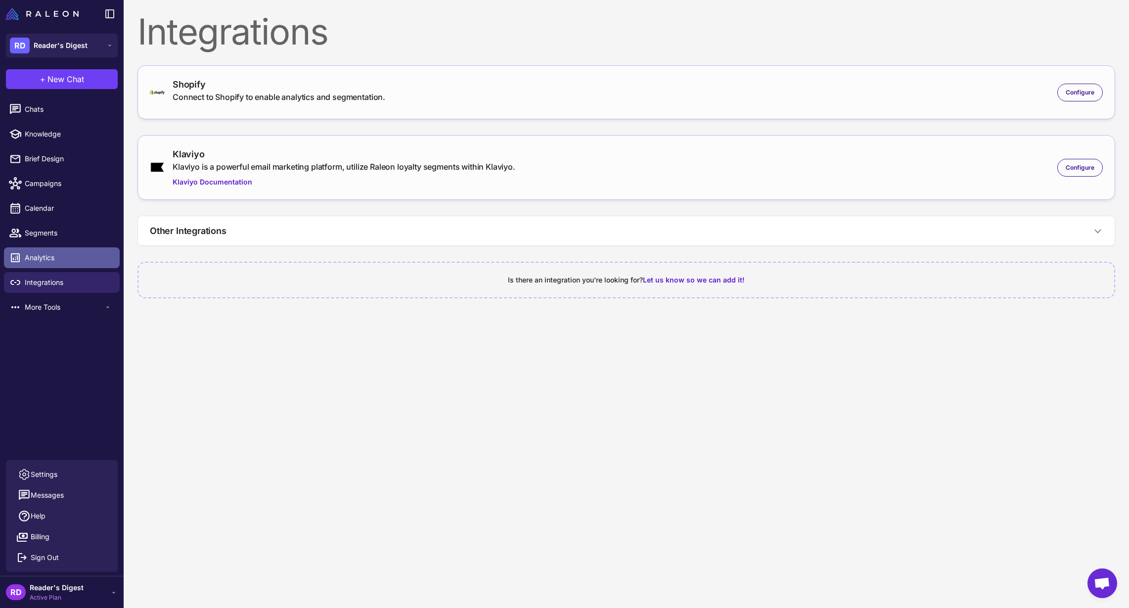
click at [56, 259] on span "Analytics" at bounding box center [68, 257] width 87 height 11
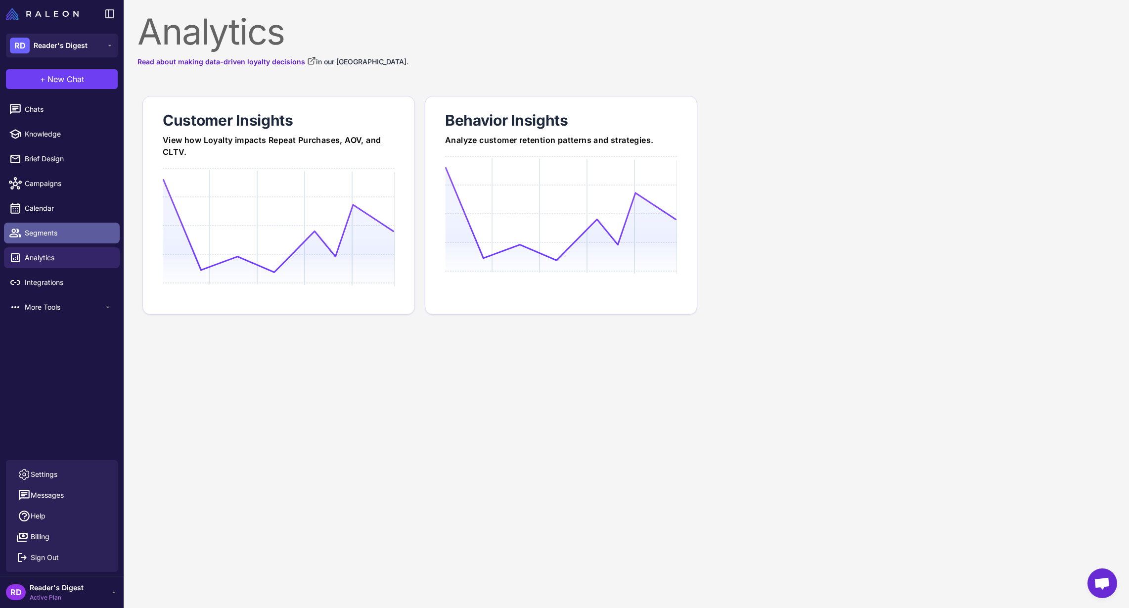
click at [50, 233] on span "Segments" at bounding box center [68, 232] width 87 height 11
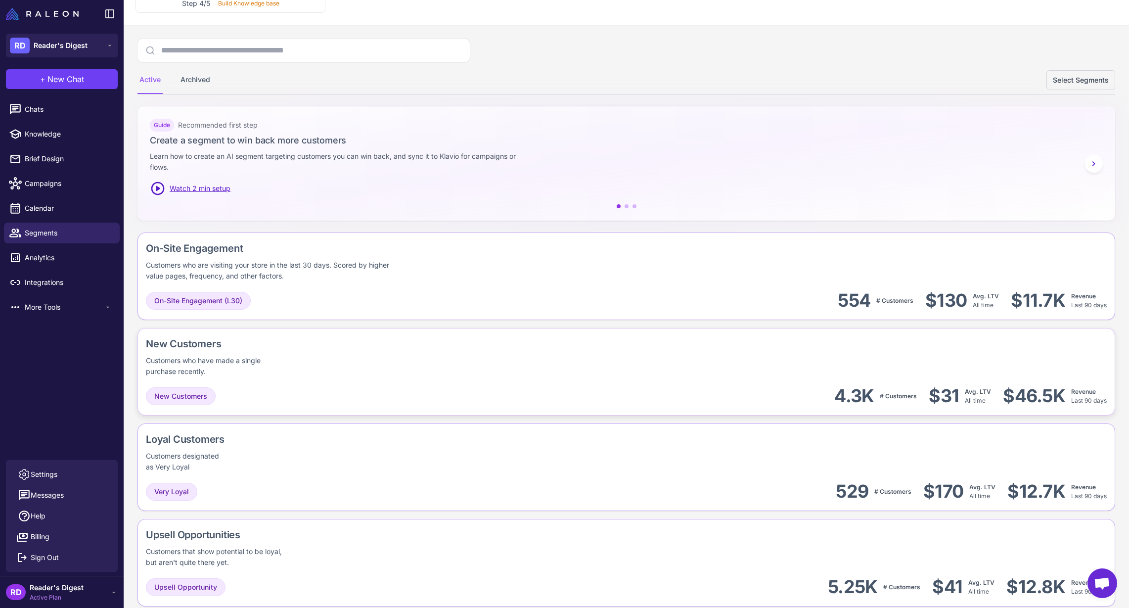
scroll to position [58, 0]
click at [186, 341] on div "New Customers" at bounding box center [234, 342] width 177 height 15
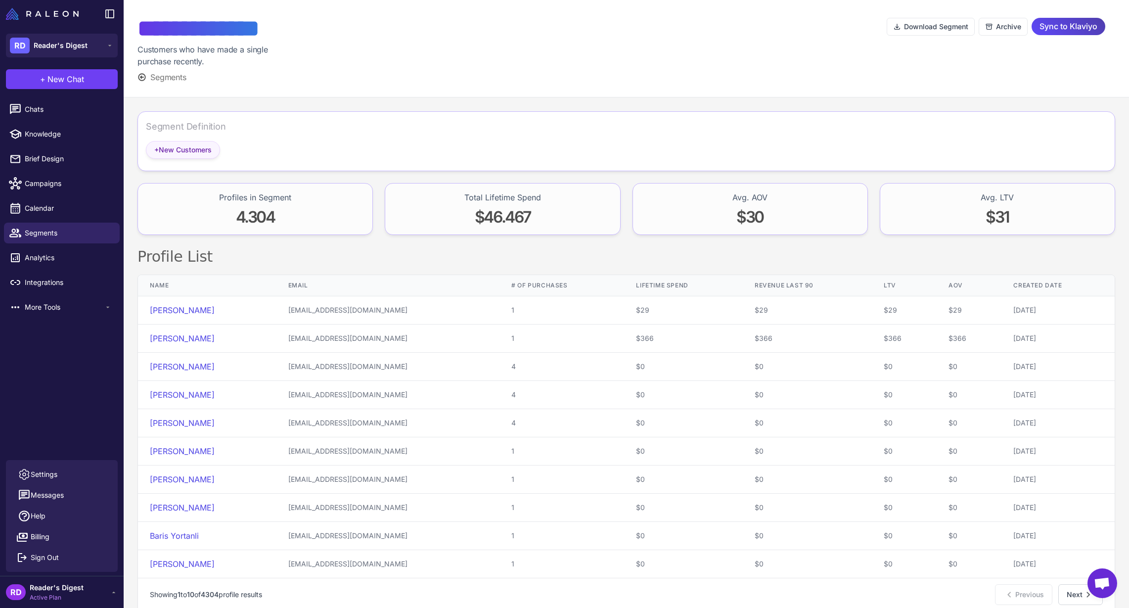
click at [188, 147] on span "+ New Customers" at bounding box center [182, 149] width 57 height 11
click at [27, 312] on span "More Tools" at bounding box center [64, 307] width 79 height 11
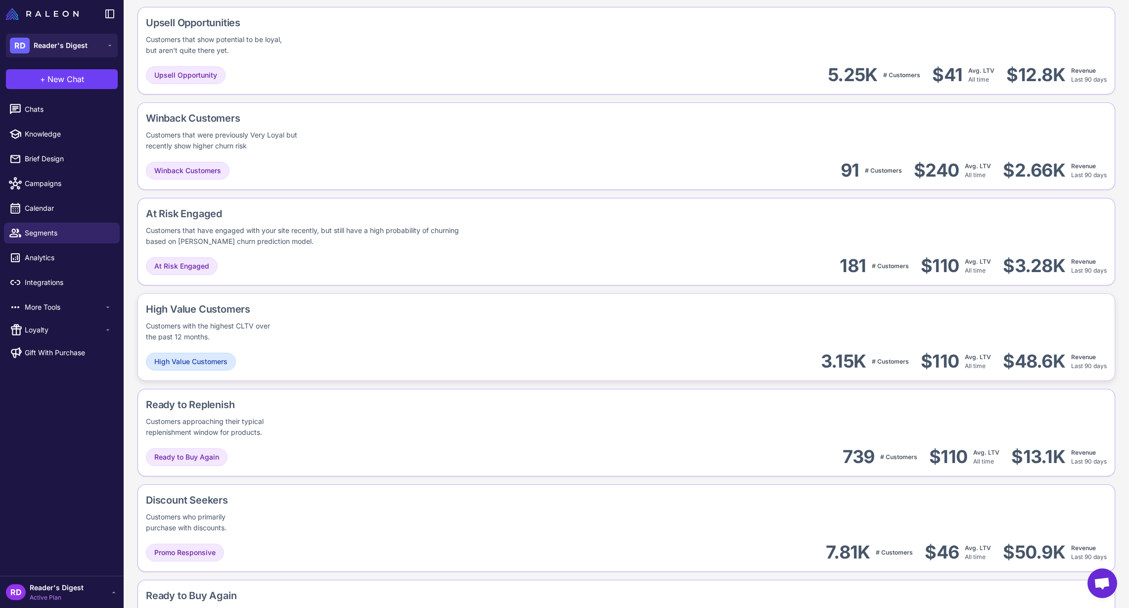
scroll to position [570, 0]
click at [34, 328] on span "Loyalty" at bounding box center [64, 329] width 79 height 11
click at [23, 391] on span "VIP" at bounding box center [24, 393] width 9 height 9
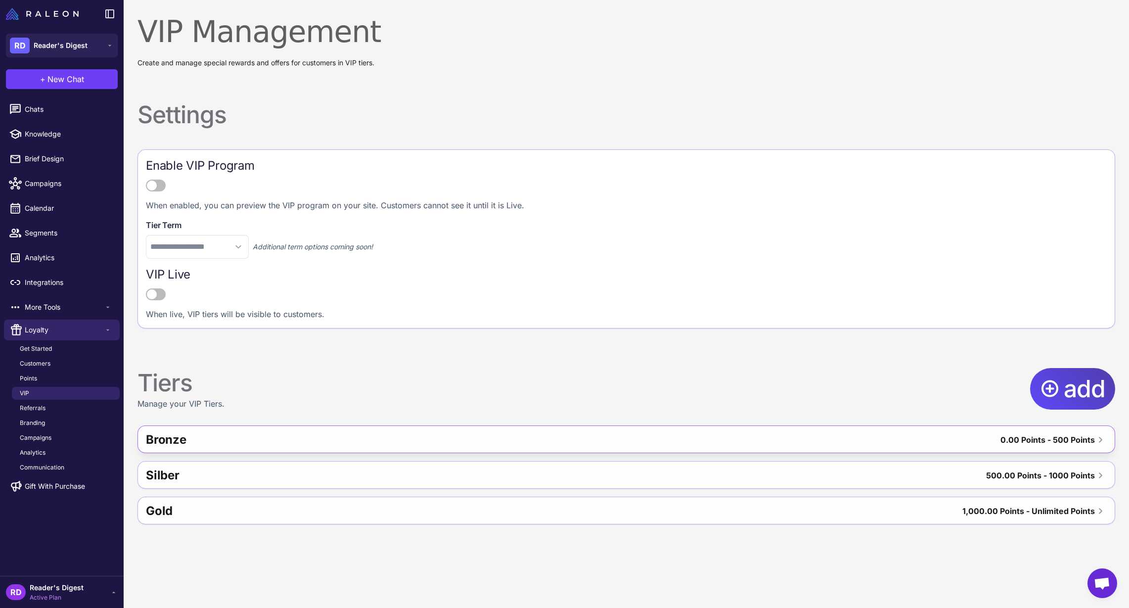
click at [336, 434] on div "Bronze" at bounding box center [370, 440] width 448 height 24
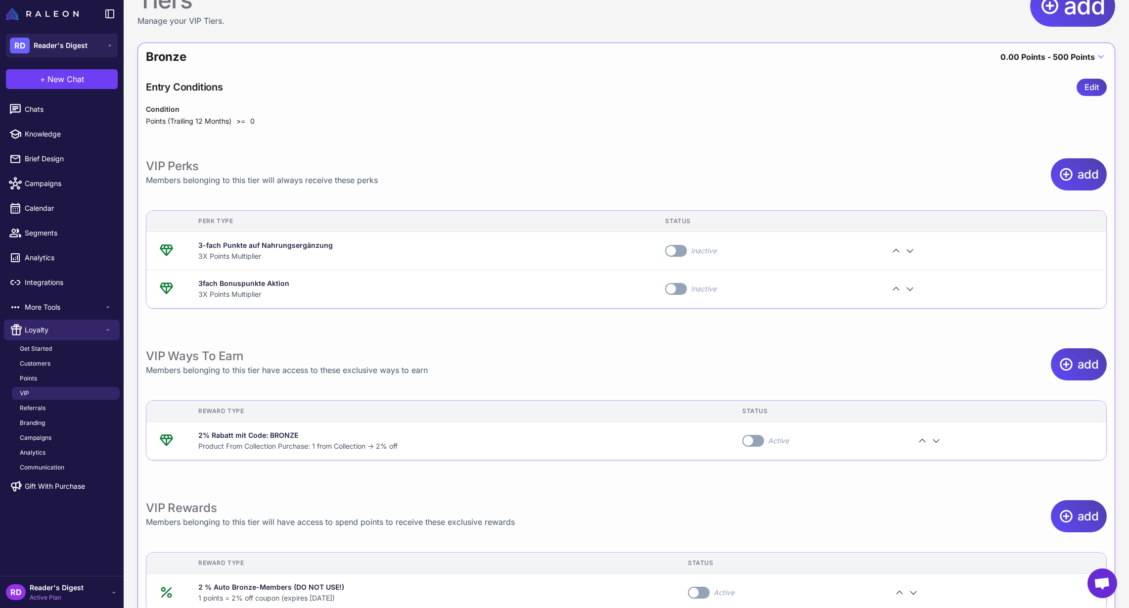
scroll to position [420, 0]
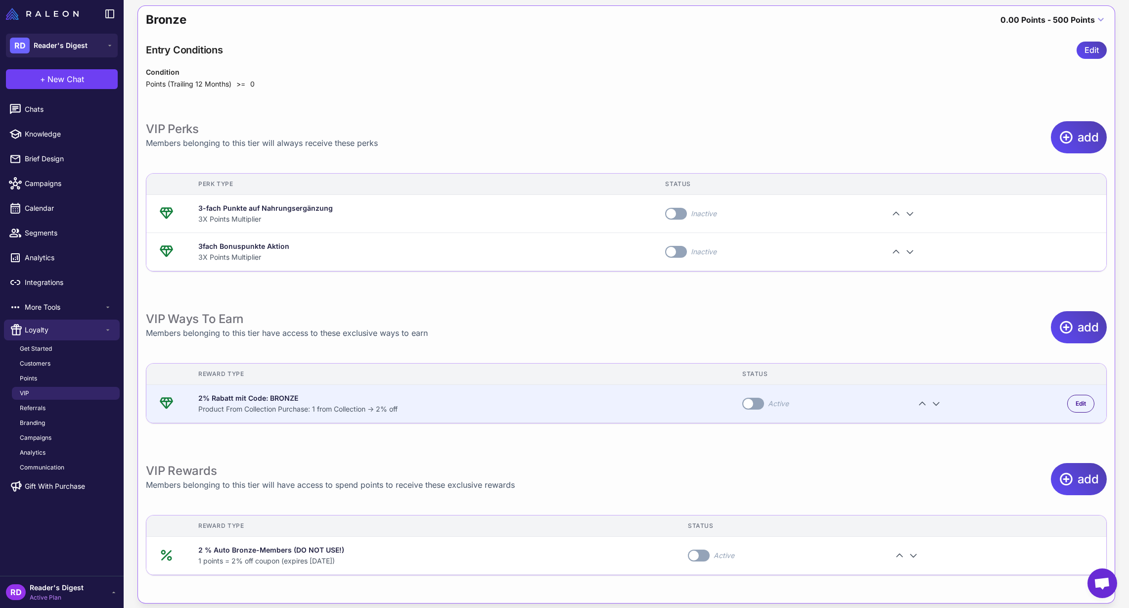
click at [253, 394] on div "2% Rabatt mit Code: BRONZE" at bounding box center [458, 398] width 520 height 11
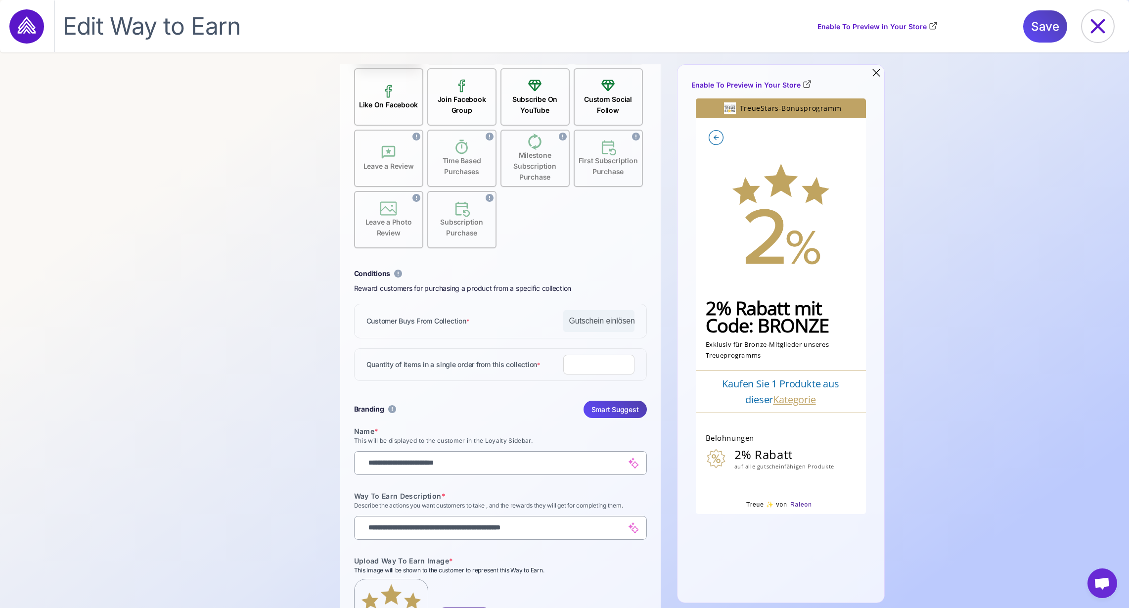
scroll to position [151, 0]
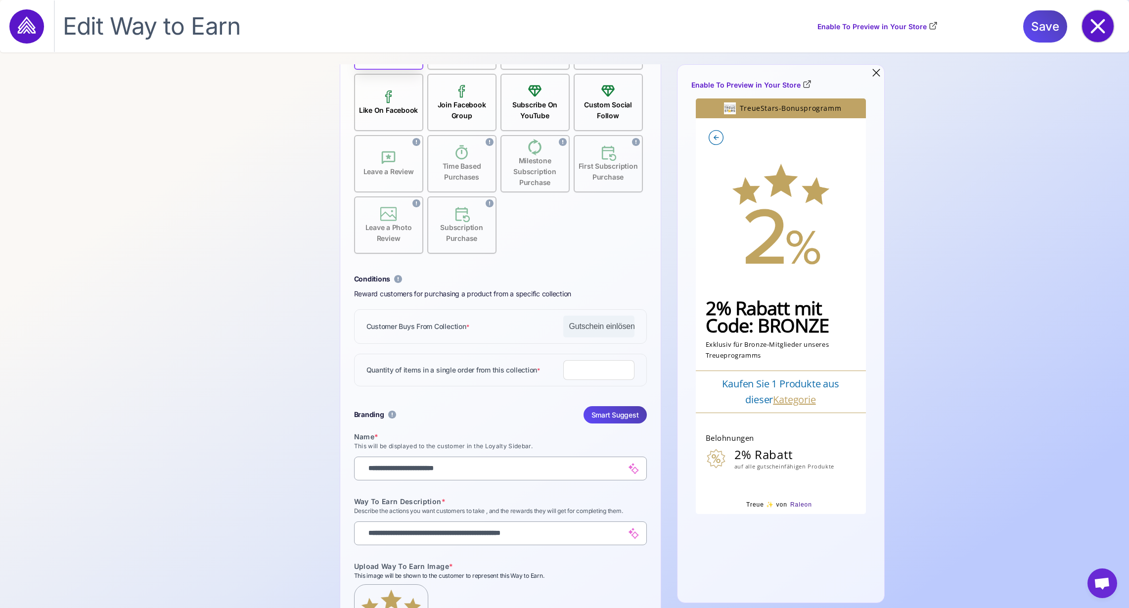
click at [1098, 26] on icon at bounding box center [1098, 26] width 14 height 14
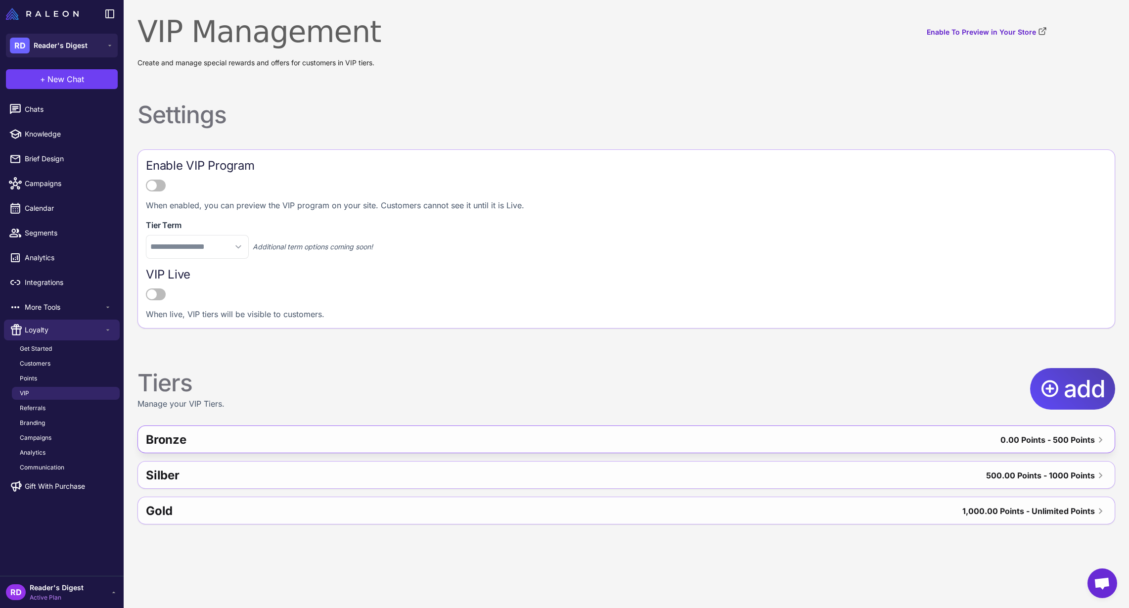
click at [278, 434] on div "Bronze" at bounding box center [370, 440] width 448 height 24
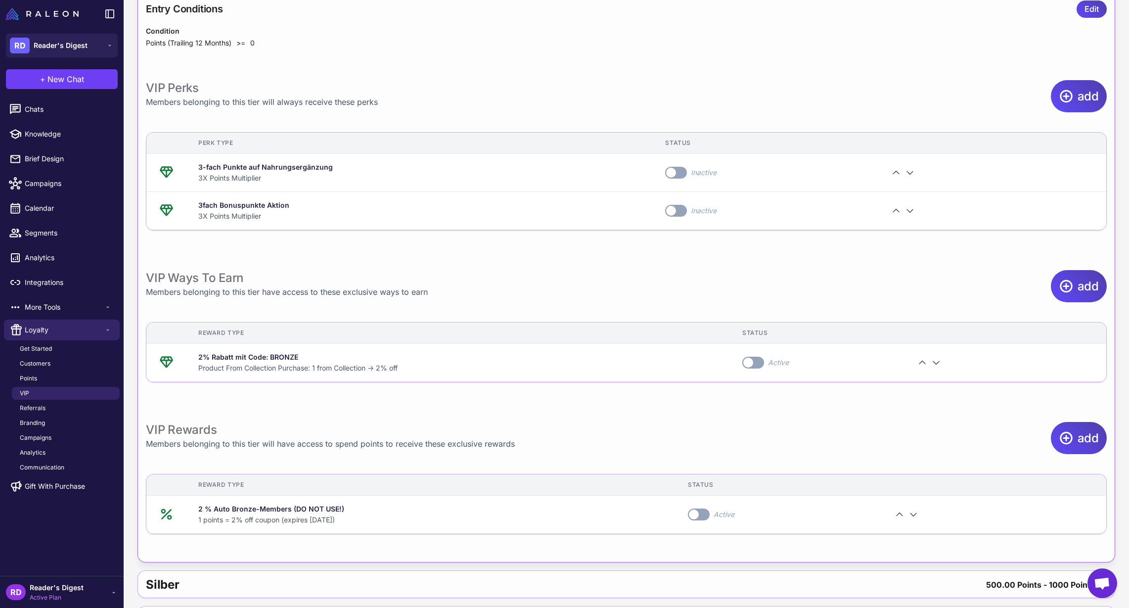
scroll to position [500, 0]
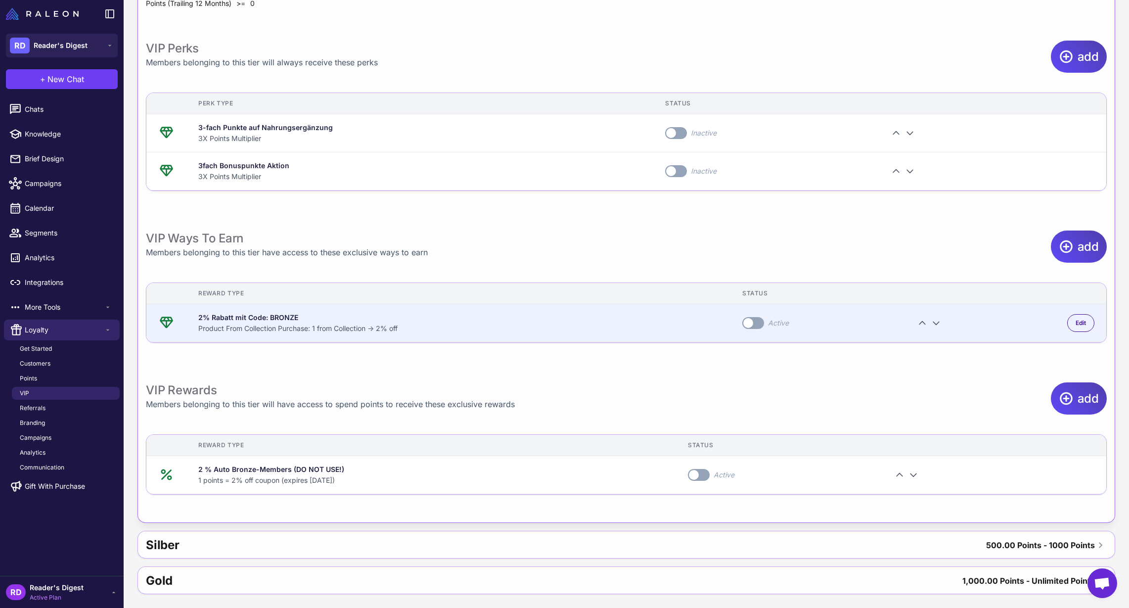
click at [268, 320] on div "2% Rabatt mit Code: BRONZE" at bounding box center [458, 317] width 520 height 11
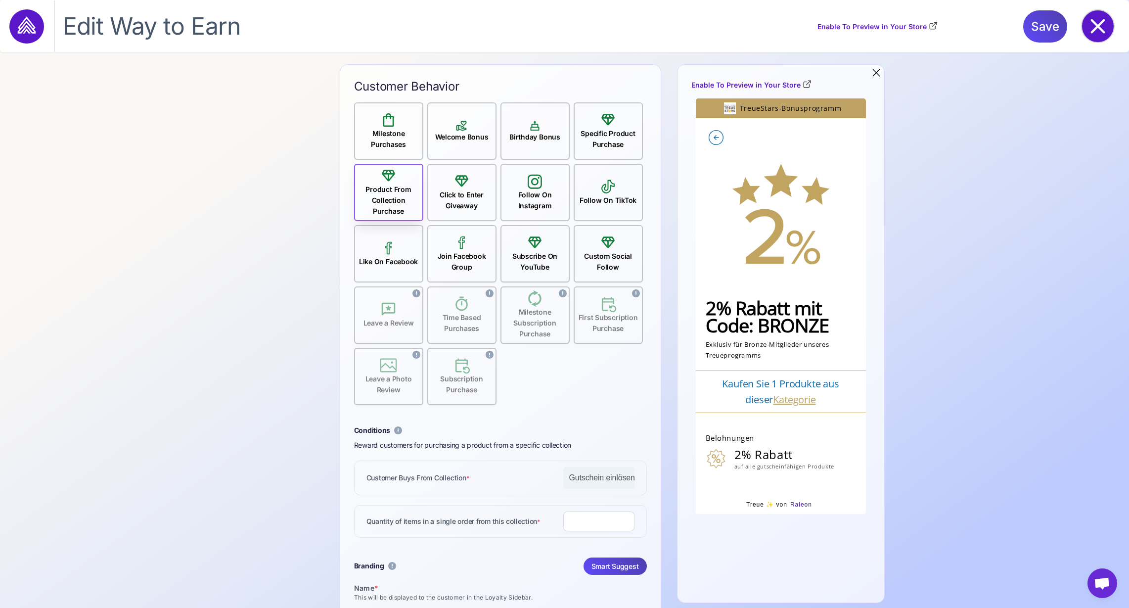
click at [1103, 22] on icon at bounding box center [1098, 26] width 32 height 32
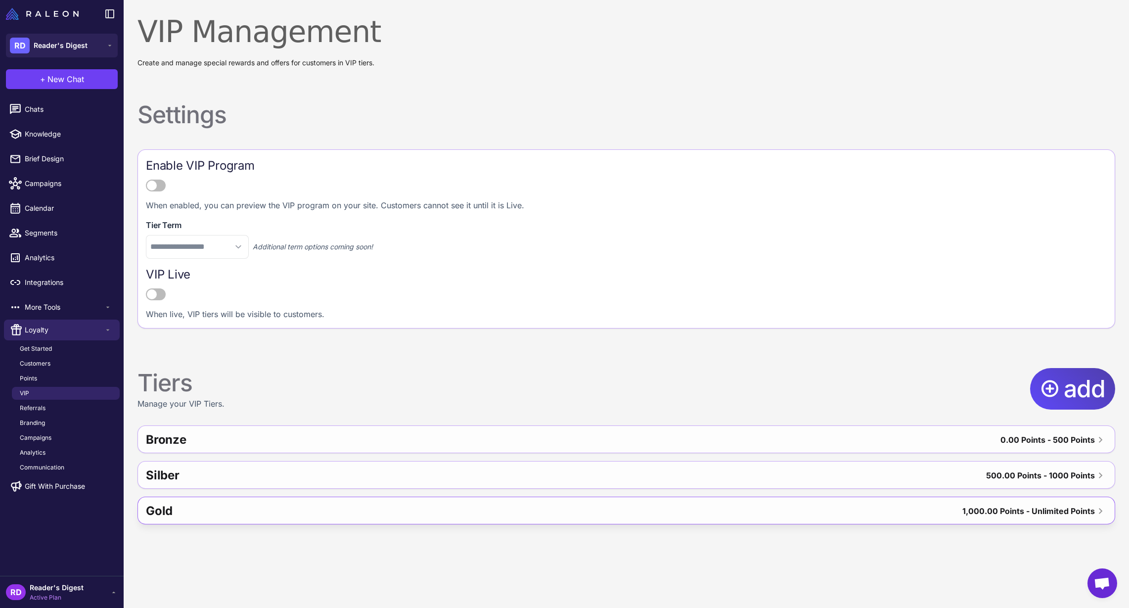
click at [289, 508] on div "Gold" at bounding box center [357, 511] width 422 height 24
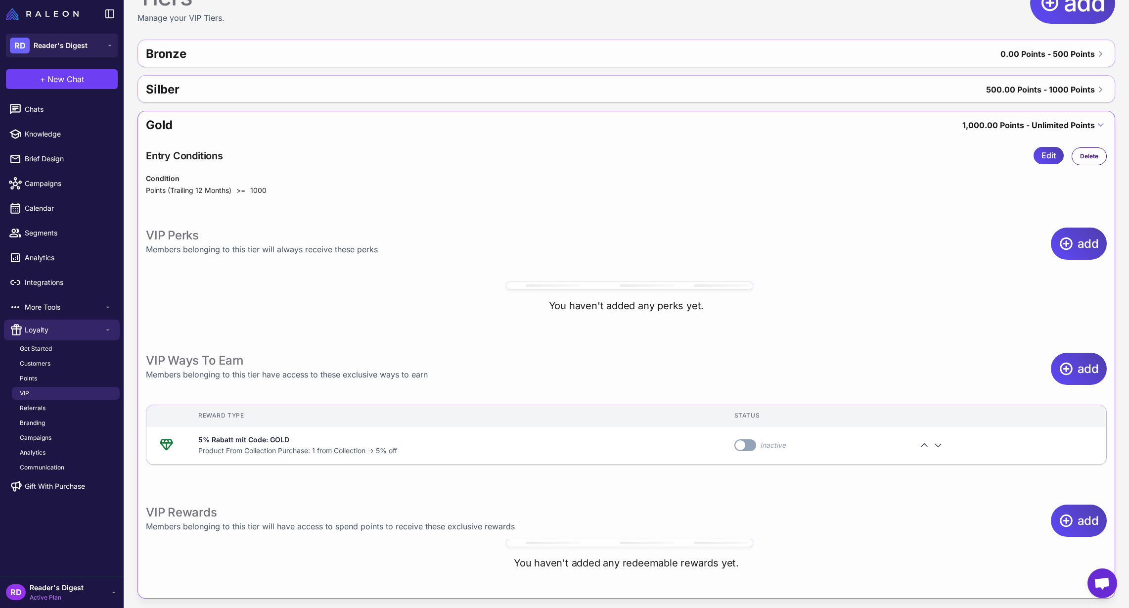
scroll to position [390, 0]
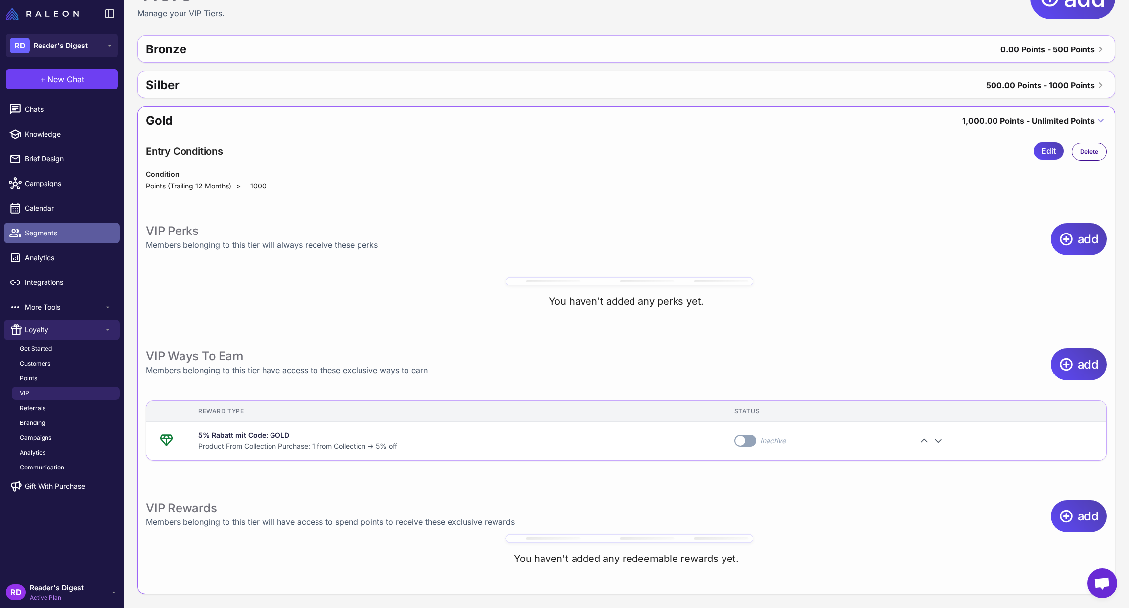
click at [37, 235] on span "Segments" at bounding box center [68, 232] width 87 height 11
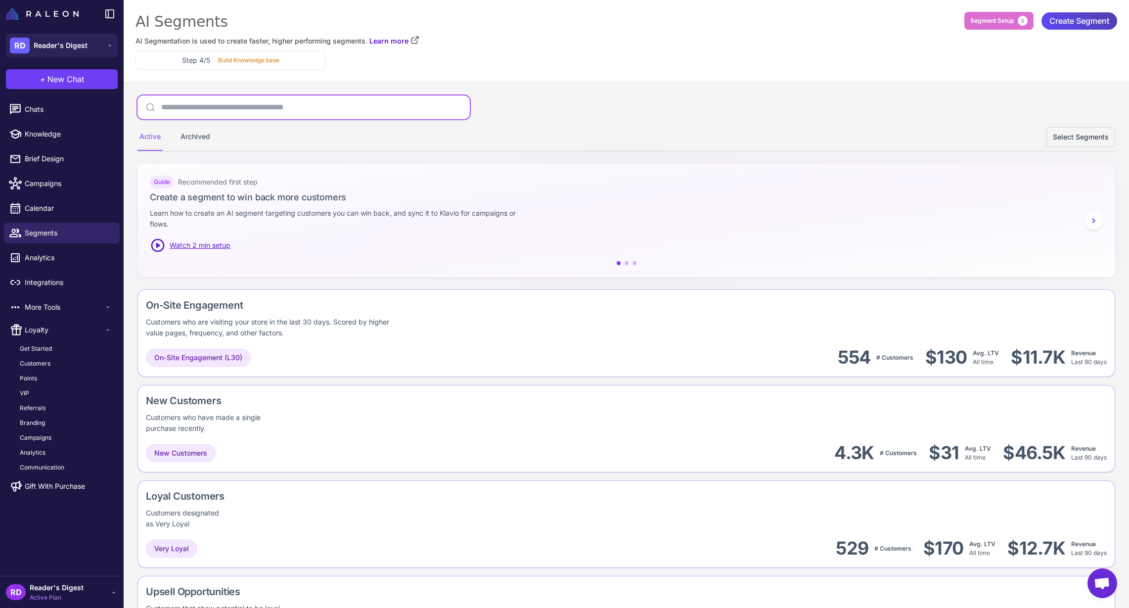
click at [210, 104] on input "text" at bounding box center [303, 107] width 332 height 24
click at [31, 357] on ul "Get Started Customers Points VIP Referrals Branding Campaigns Analytics Communi…" at bounding box center [66, 408] width 108 height 132
drag, startPoint x: 31, startPoint y: 363, endPoint x: 37, endPoint y: 362, distance: 6.0
click at [31, 363] on span "Customers" at bounding box center [35, 363] width 31 height 9
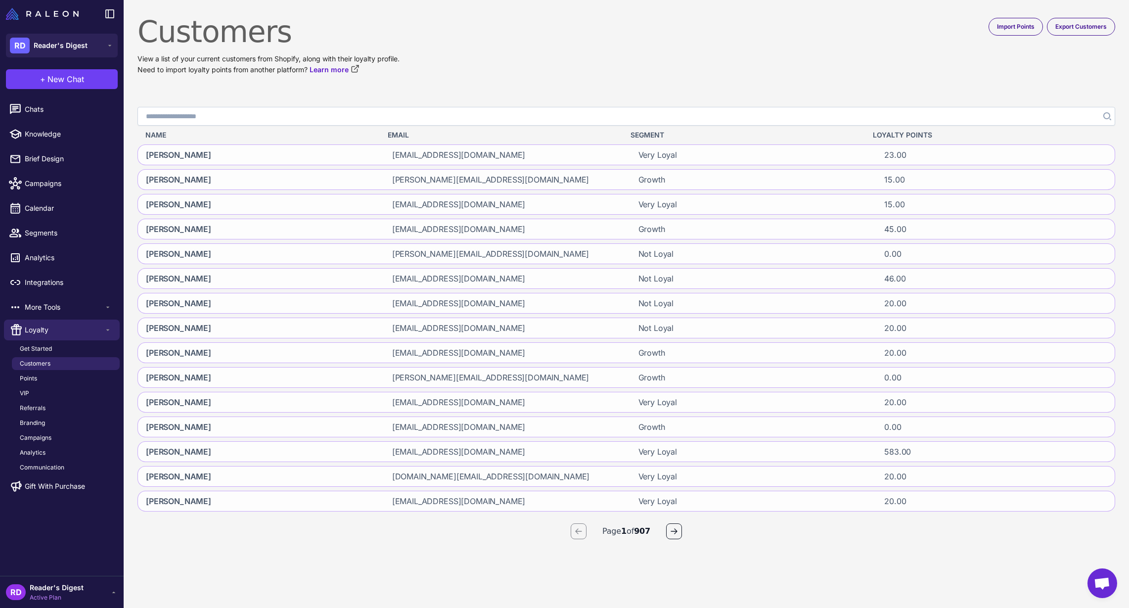
drag, startPoint x: 180, startPoint y: 120, endPoint x: 303, endPoint y: 117, distance: 123.7
click at [180, 120] on input "Search" at bounding box center [626, 116] width 978 height 19
type input "**********"
click button "Search" at bounding box center [1106, 116] width 18 height 19
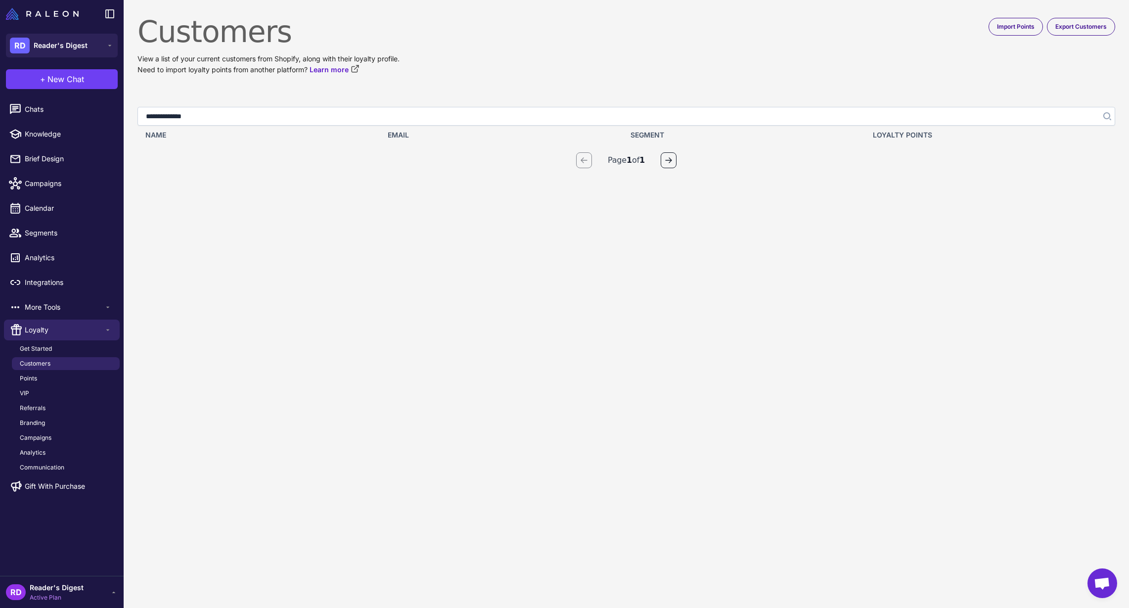
drag, startPoint x: 212, startPoint y: 117, endPoint x: 172, endPoint y: 118, distance: 39.6
click at [172, 118] on input "**********" at bounding box center [626, 116] width 978 height 19
type input "******"
click button "Search" at bounding box center [1106, 116] width 18 height 19
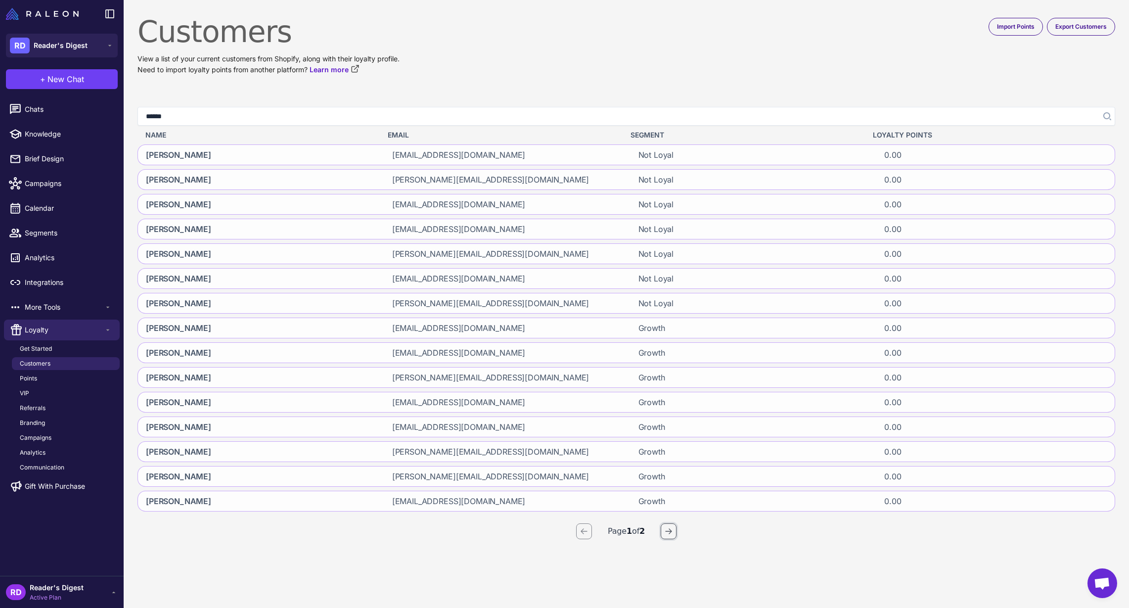
click at [673, 533] on icon "button" at bounding box center [669, 531] width 8 height 8
click at [583, 533] on icon "button" at bounding box center [584, 531] width 8 height 8
click at [670, 530] on icon "button" at bounding box center [669, 531] width 8 height 8
click at [580, 532] on icon "button" at bounding box center [584, 531] width 8 height 8
drag, startPoint x: 179, startPoint y: 116, endPoint x: 115, endPoint y: 113, distance: 63.8
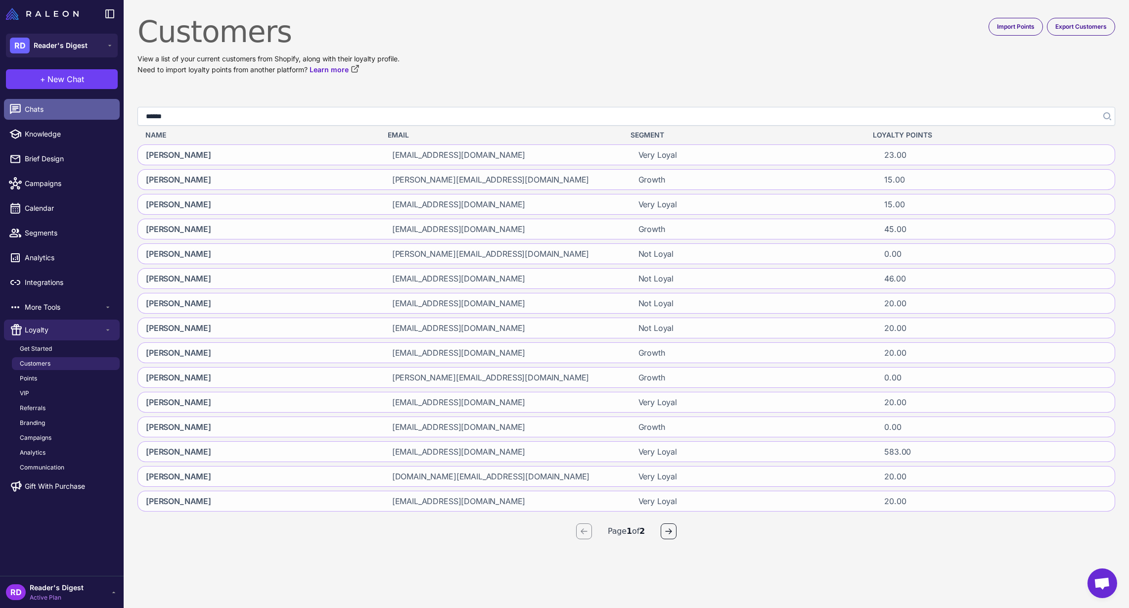
click at [114, 113] on div "RD Reader's Digest + New Chat Raleon Agents Send an email Plan multiple emails …" at bounding box center [564, 304] width 1129 height 608
click at [1097, 107] on button "Search" at bounding box center [1106, 116] width 18 height 19
click at [33, 360] on span "Customers" at bounding box center [35, 363] width 31 height 9
click at [1018, 23] on span "Import Points" at bounding box center [1016, 26] width 38 height 9
click at [203, 117] on input "Search" at bounding box center [626, 116] width 978 height 19
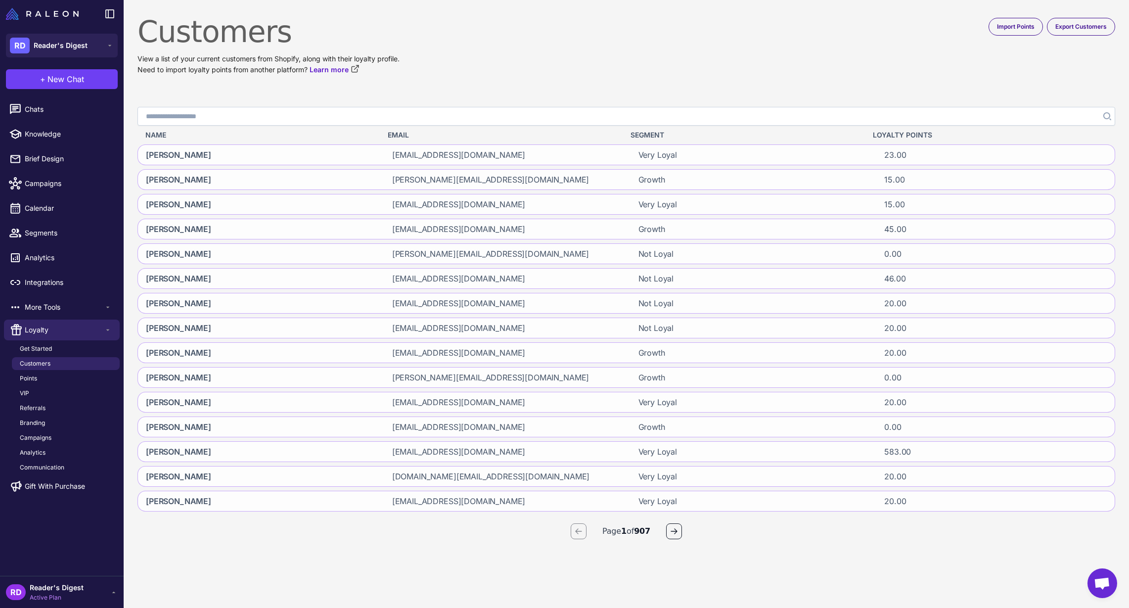
click at [202, 116] on input "Search" at bounding box center [626, 116] width 978 height 19
type input "******"
click button "Search" at bounding box center [1106, 116] width 18 height 19
click at [203, 122] on input "******" at bounding box center [626, 116] width 978 height 19
click at [223, 118] on input "**********" at bounding box center [626, 116] width 978 height 19
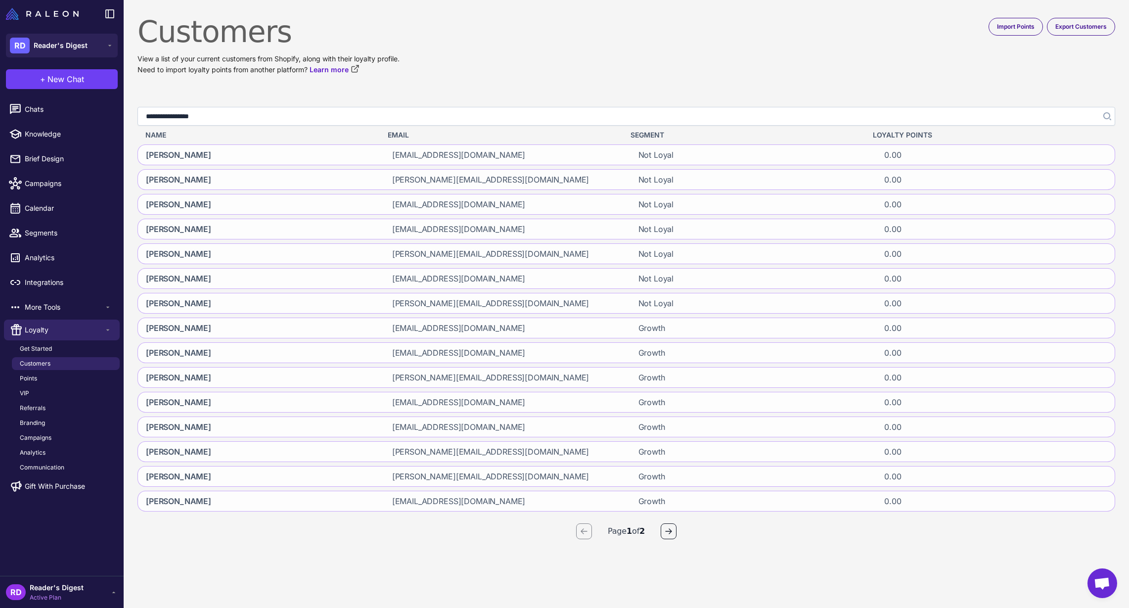
type input "**********"
click button "Search" at bounding box center [1106, 116] width 18 height 19
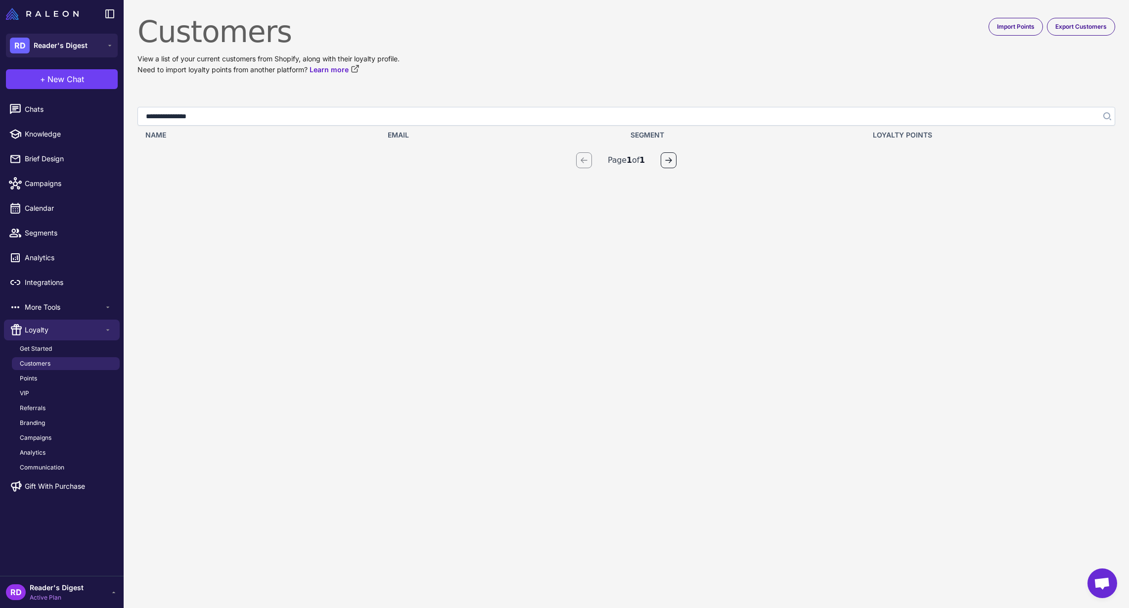
click at [198, 111] on input "**********" at bounding box center [626, 116] width 978 height 19
click at [221, 116] on input "**********" at bounding box center [626, 116] width 978 height 19
click at [38, 257] on span "Analytics" at bounding box center [68, 257] width 87 height 11
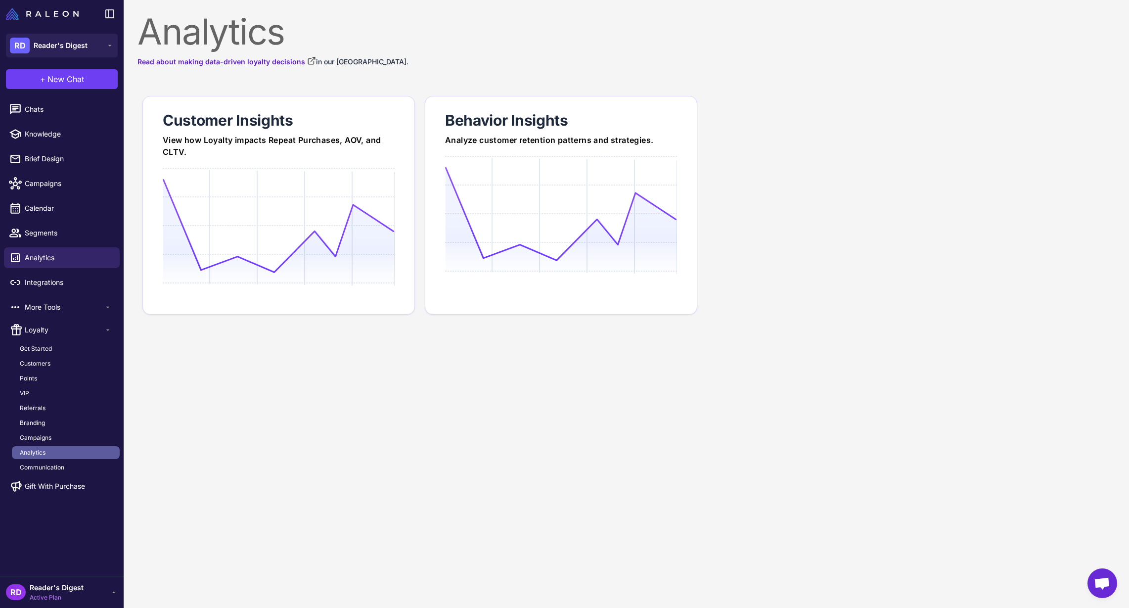
click at [31, 451] on span "Analytics" at bounding box center [33, 452] width 26 height 9
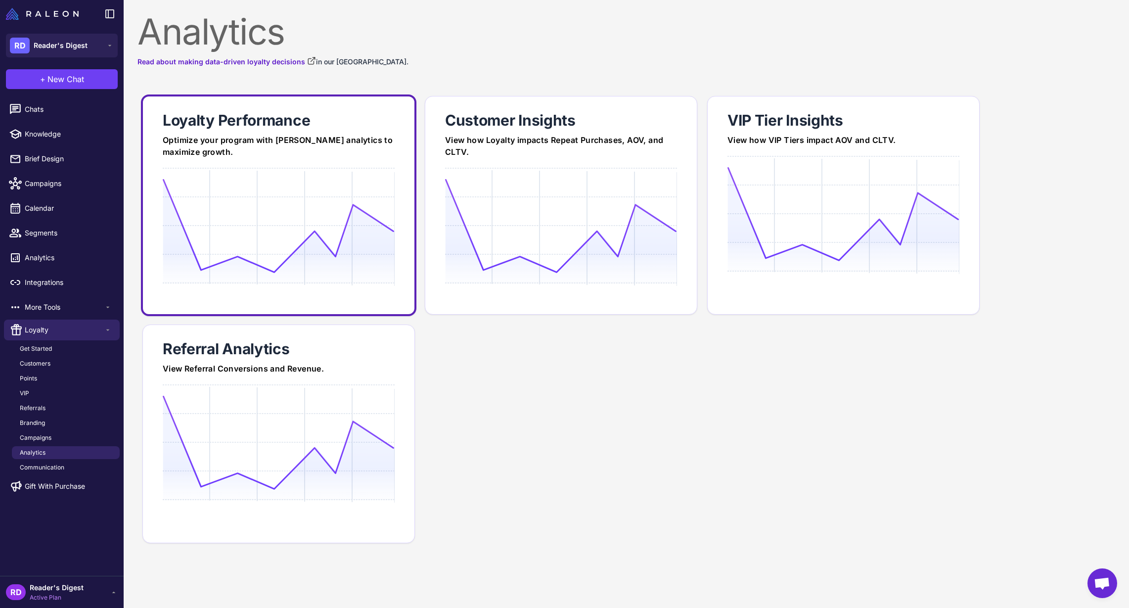
click at [320, 243] on icon at bounding box center [278, 226] width 231 height 94
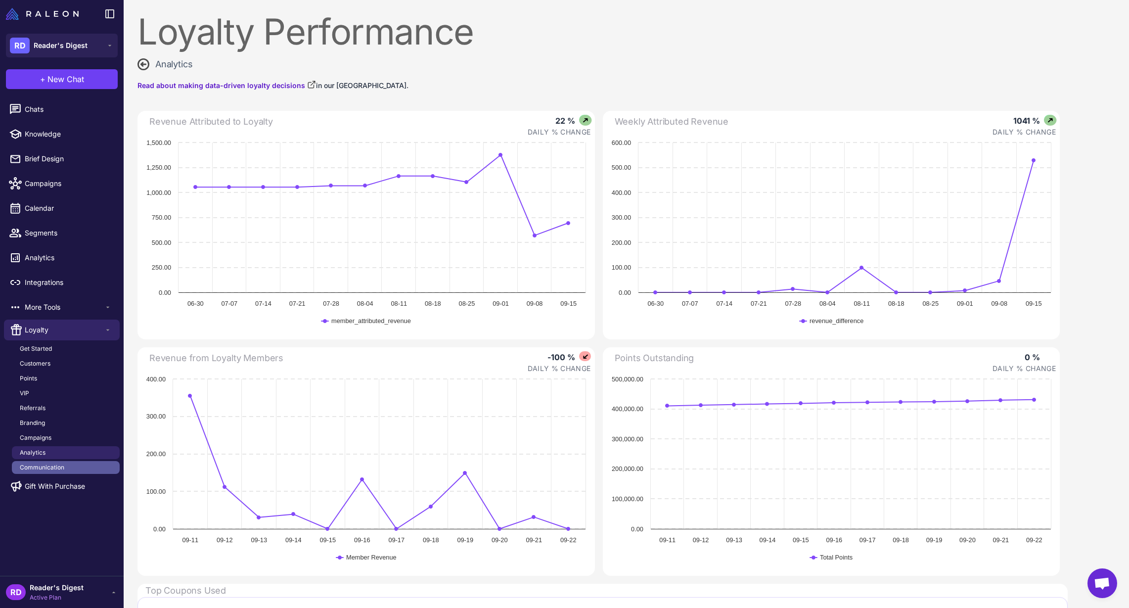
click at [48, 464] on span "Communication" at bounding box center [42, 467] width 45 height 9
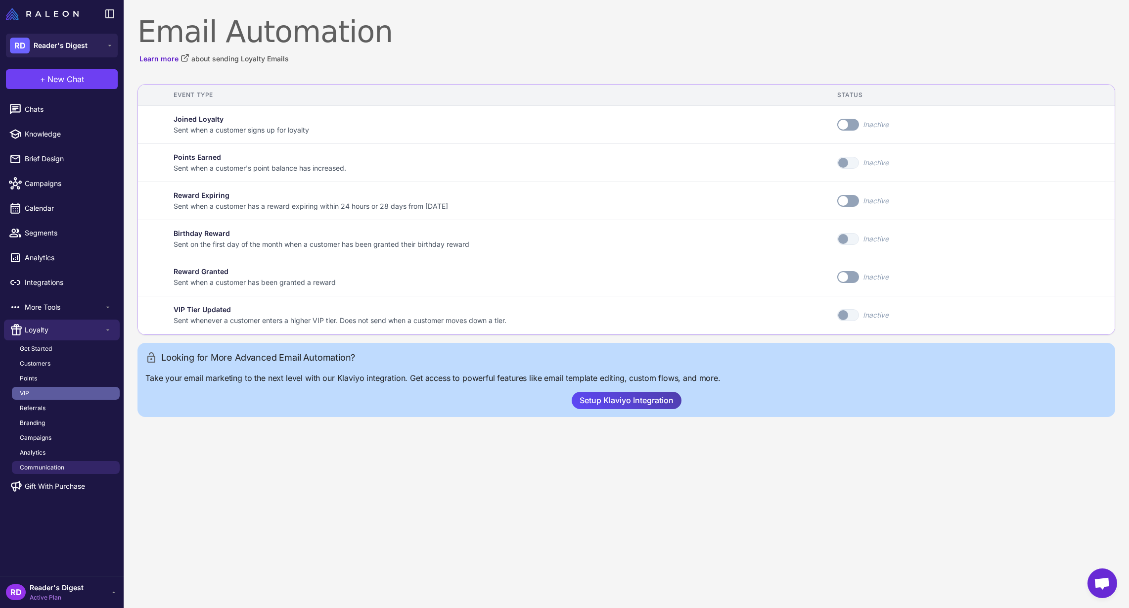
click at [36, 389] on link "VIP" at bounding box center [66, 393] width 108 height 13
